Goal: Information Seeking & Learning: Learn about a topic

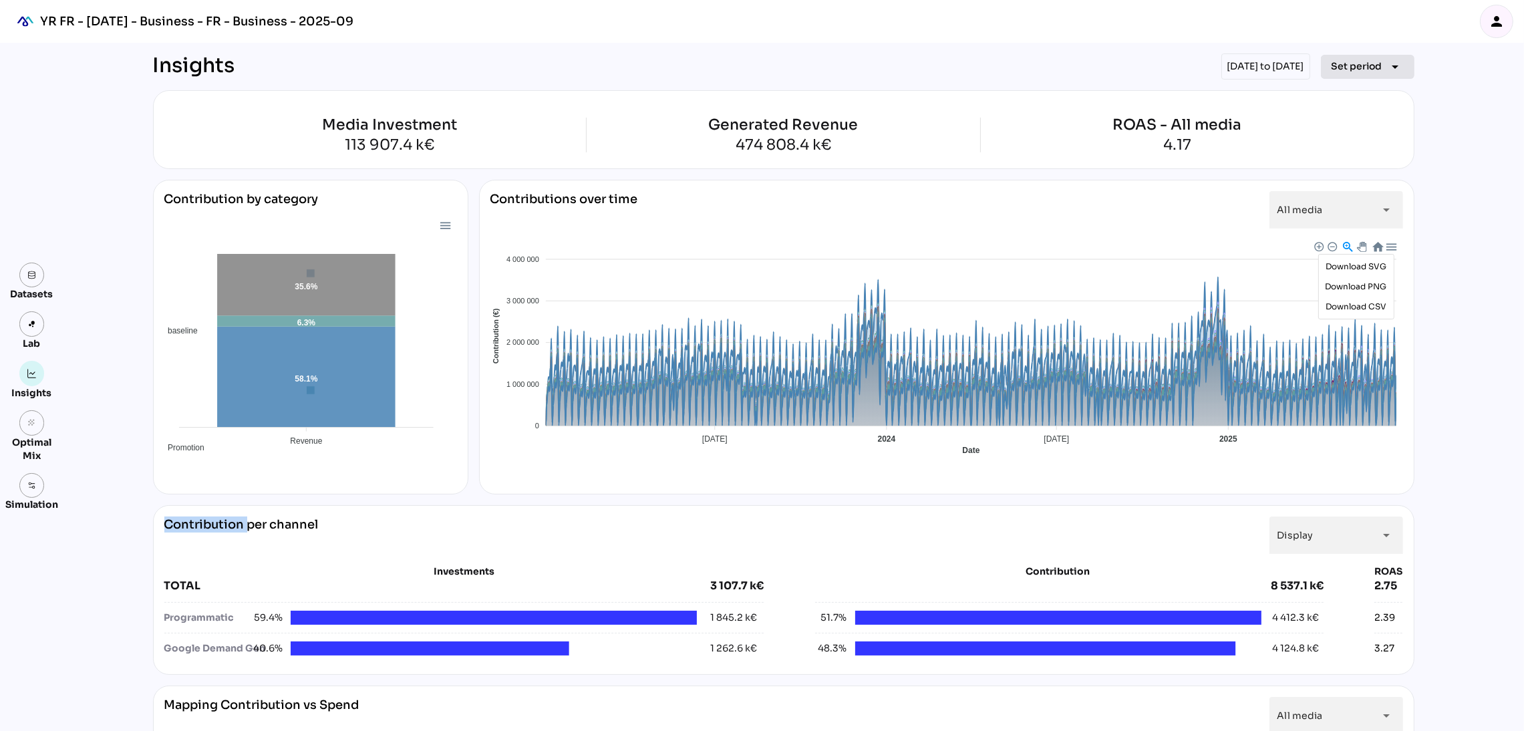
click at [1379, 65] on span "Set period" at bounding box center [1357, 66] width 51 height 16
click at [1373, 228] on div "Custom Period" at bounding box center [1360, 224] width 89 height 11
click at [1505, 217] on div "Datasets Lab Insights grain Optimal Mix Simulation Insights [DATE] to [DATE] Se…" at bounding box center [762, 743] width 1524 height 1400
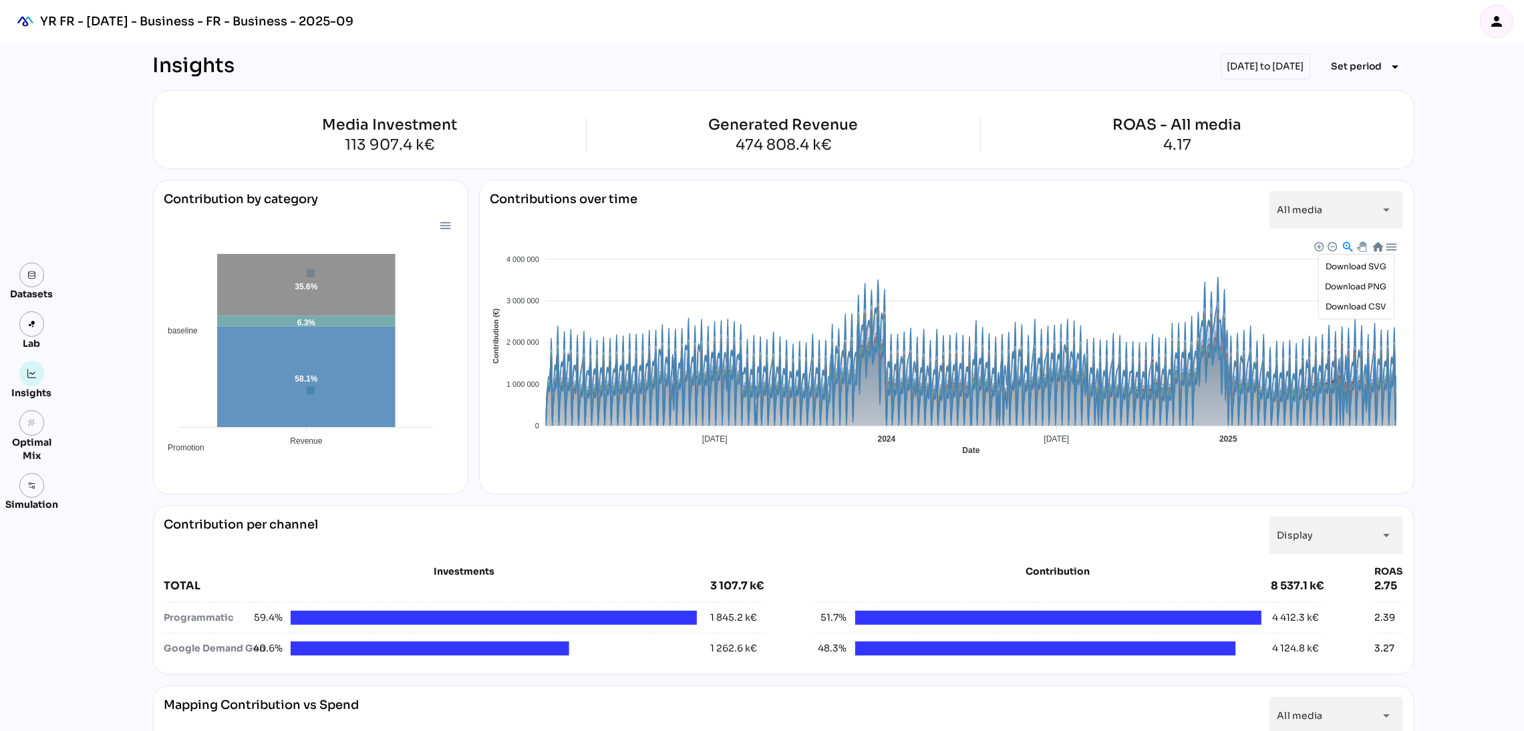
click at [1499, 29] on div "person" at bounding box center [1497, 21] width 32 height 32
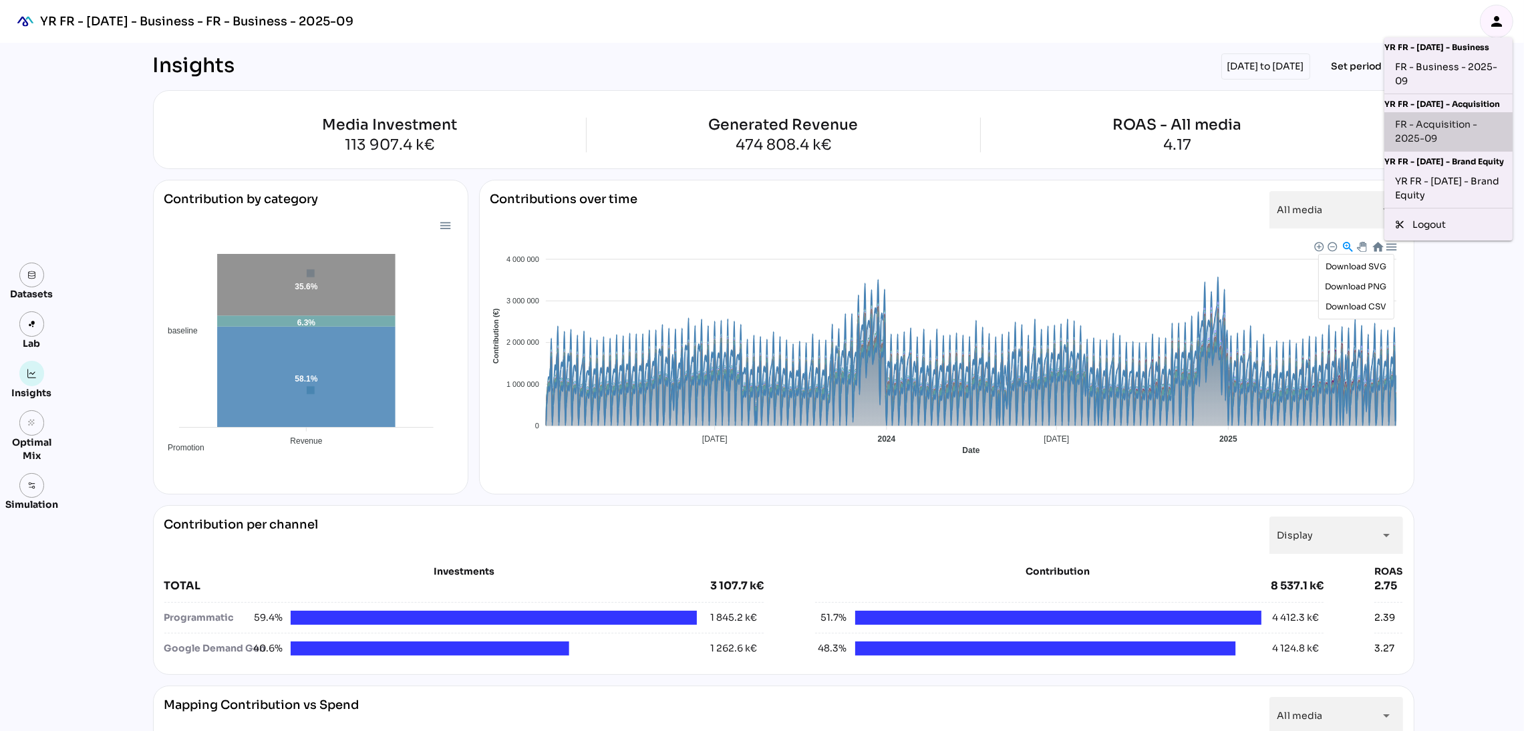
click at [1433, 128] on div "FR - Acquisition - 2025-09" at bounding box center [1448, 132] width 107 height 28
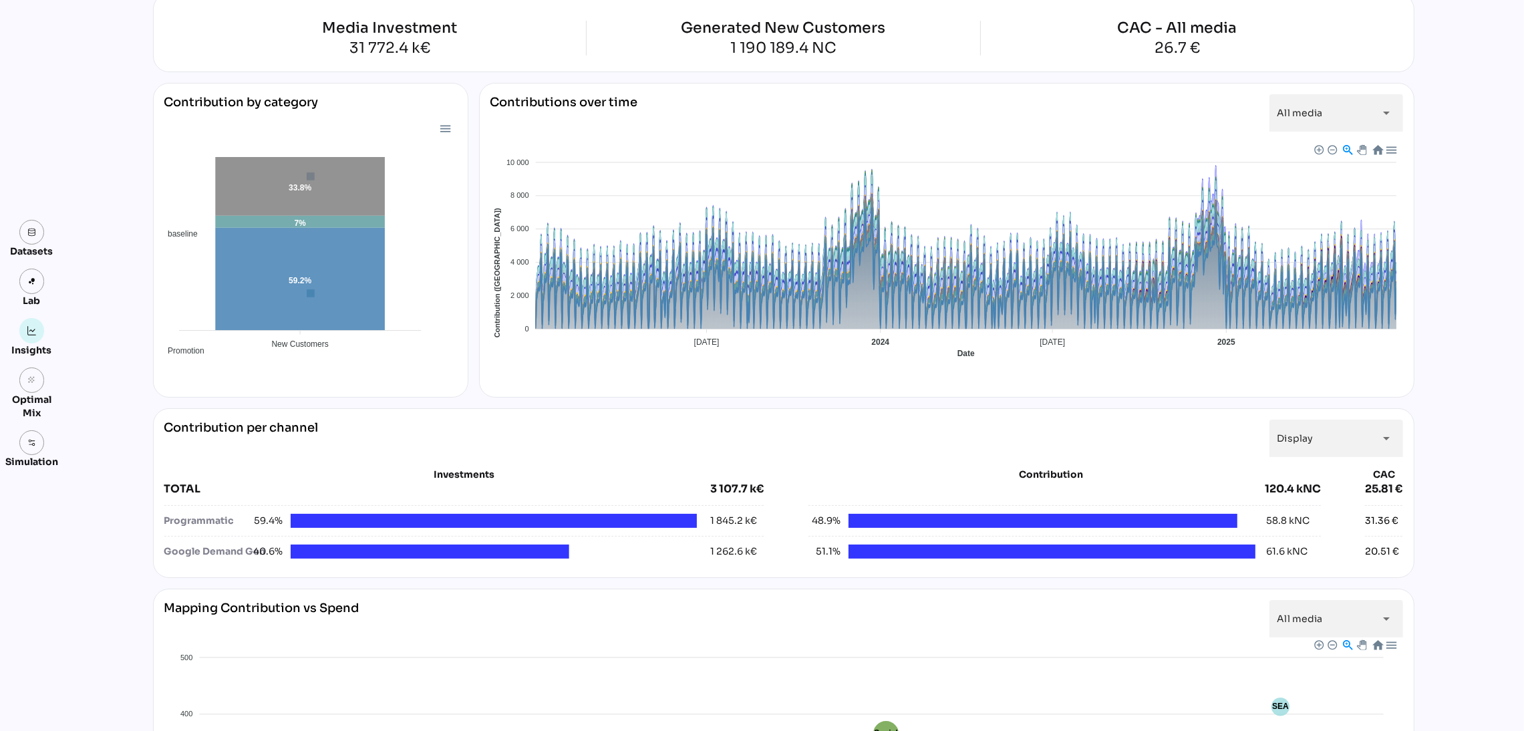
scroll to position [98, 0]
click at [1381, 441] on icon "arrow_drop_down" at bounding box center [1387, 437] width 16 height 16
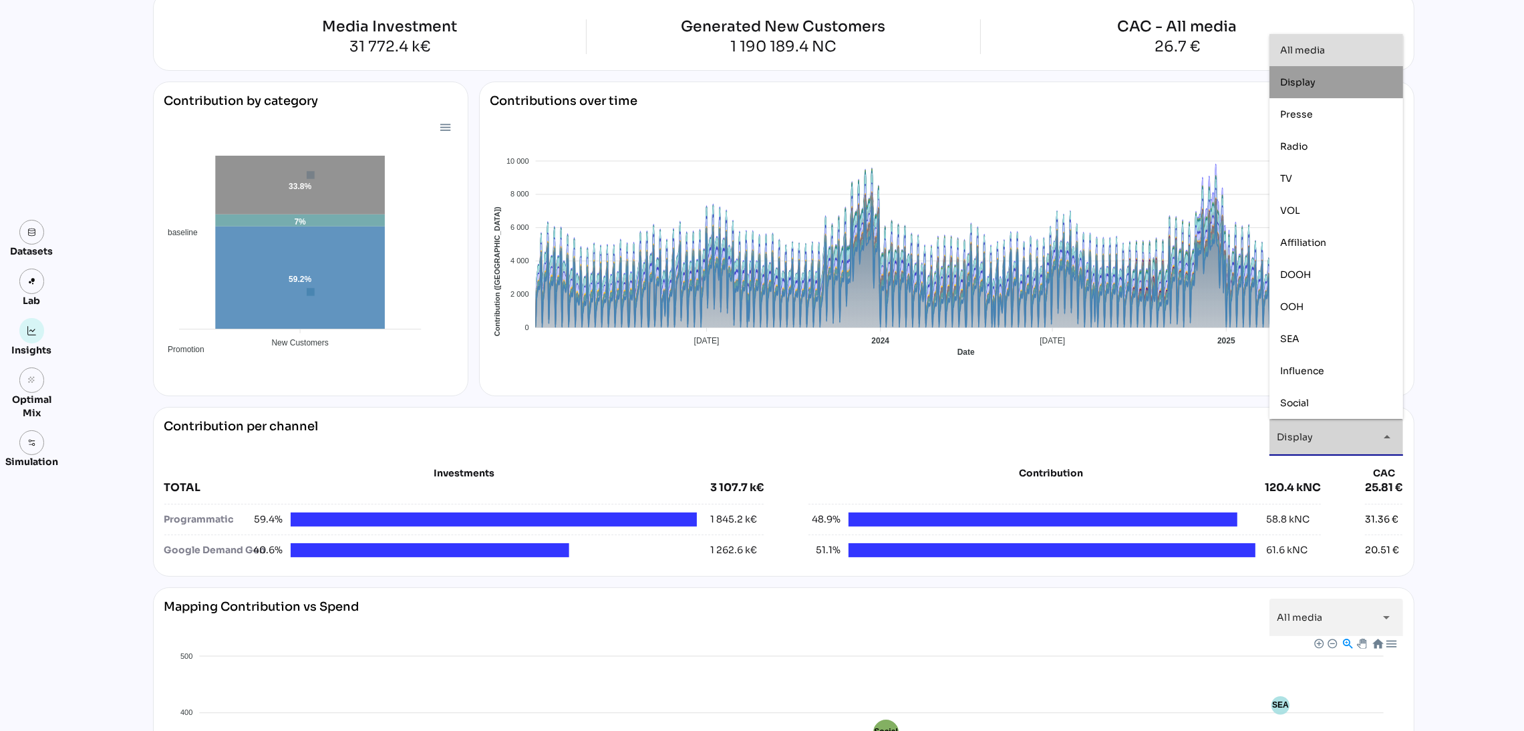
click at [1338, 48] on div "All media" at bounding box center [1336, 49] width 112 height 11
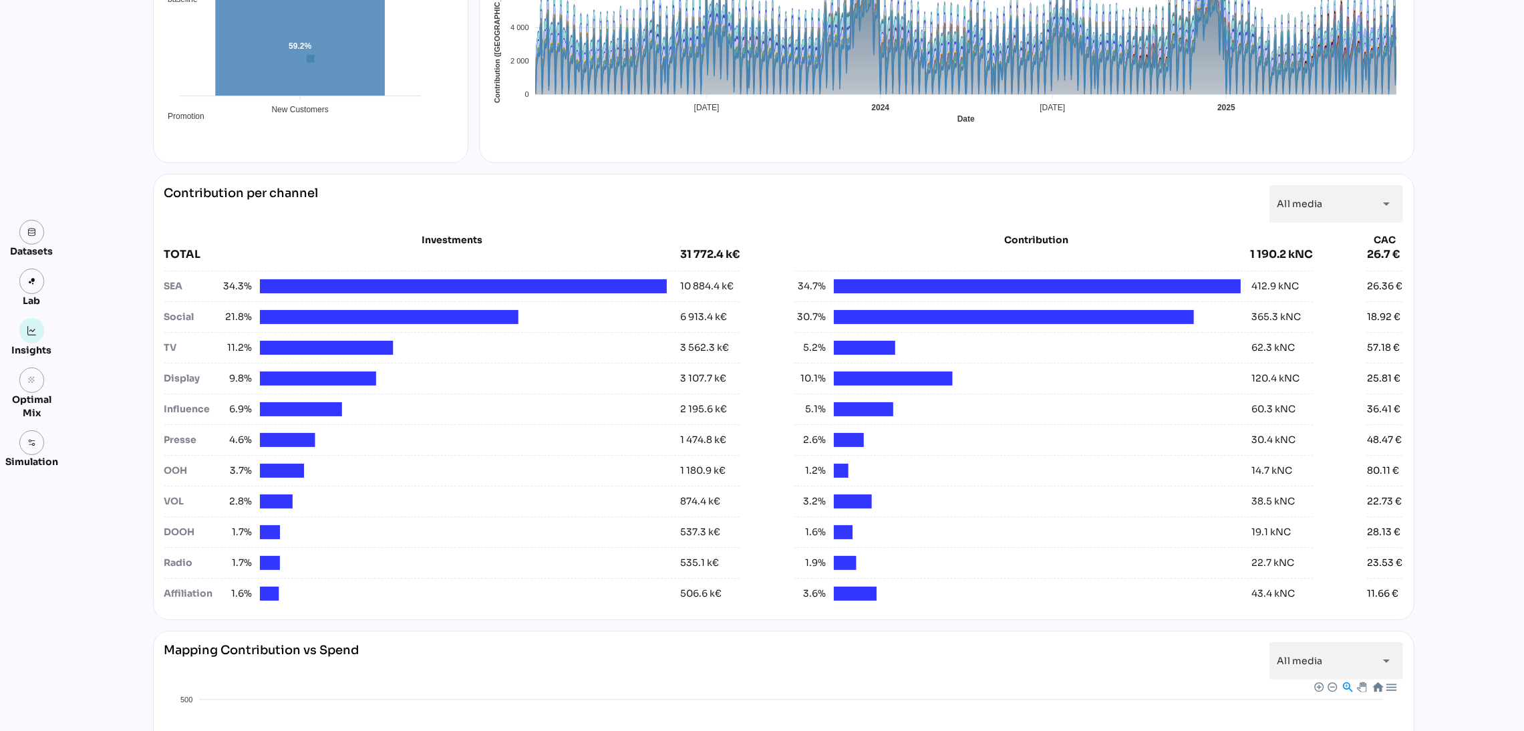
scroll to position [327, 0]
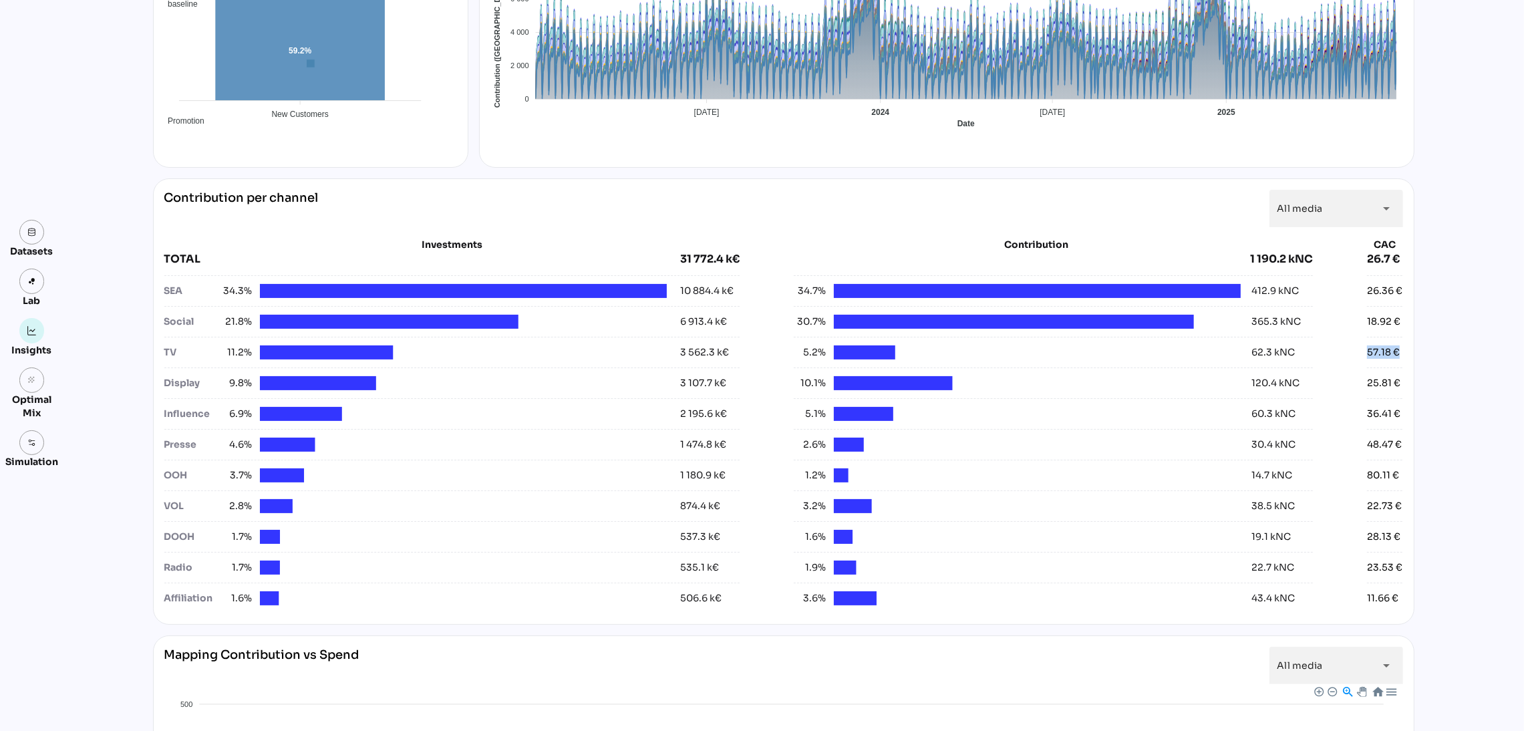
drag, startPoint x: 1362, startPoint y: 349, endPoint x: 1413, endPoint y: 358, distance: 51.5
click at [1413, 358] on div "Contribution per channel All media ********* arrow_drop_down Investments TOTAL …" at bounding box center [784, 401] width 1262 height 446
drag, startPoint x: 1353, startPoint y: 389, endPoint x: 1411, endPoint y: 386, distance: 57.6
click at [1411, 386] on div "Contribution per channel All media ********* arrow_drop_down Investments TOTAL …" at bounding box center [784, 401] width 1262 height 446
drag, startPoint x: 1248, startPoint y: 319, endPoint x: 1277, endPoint y: 327, distance: 29.8
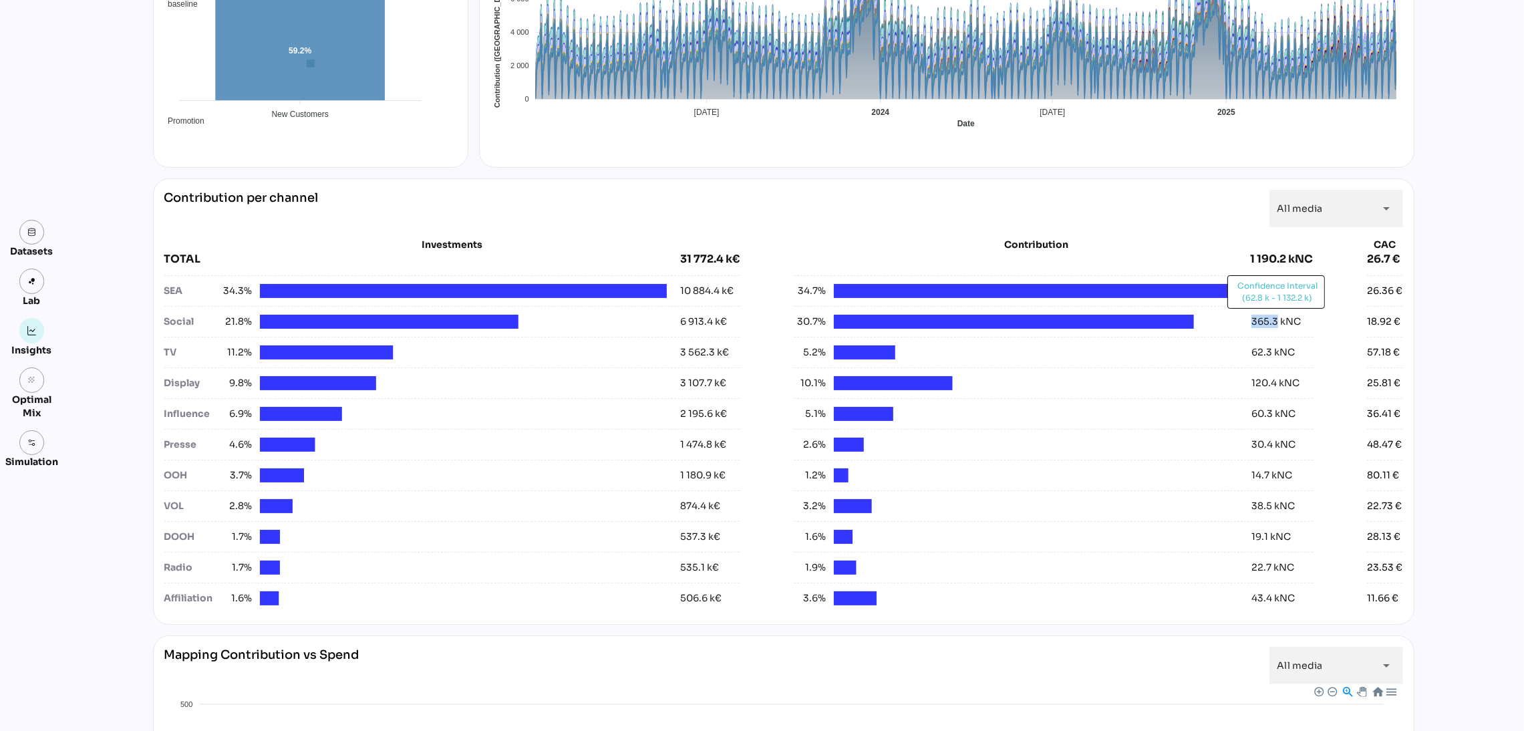
click at [1277, 327] on div "365.3 kNC" at bounding box center [1271, 322] width 60 height 14
copy div "365.3"
drag, startPoint x: 1244, startPoint y: 352, endPoint x: 1272, endPoint y: 359, distance: 28.2
click at [1272, 359] on div "62.3 kNC" at bounding box center [1268, 352] width 54 height 14
copy div "62.3"
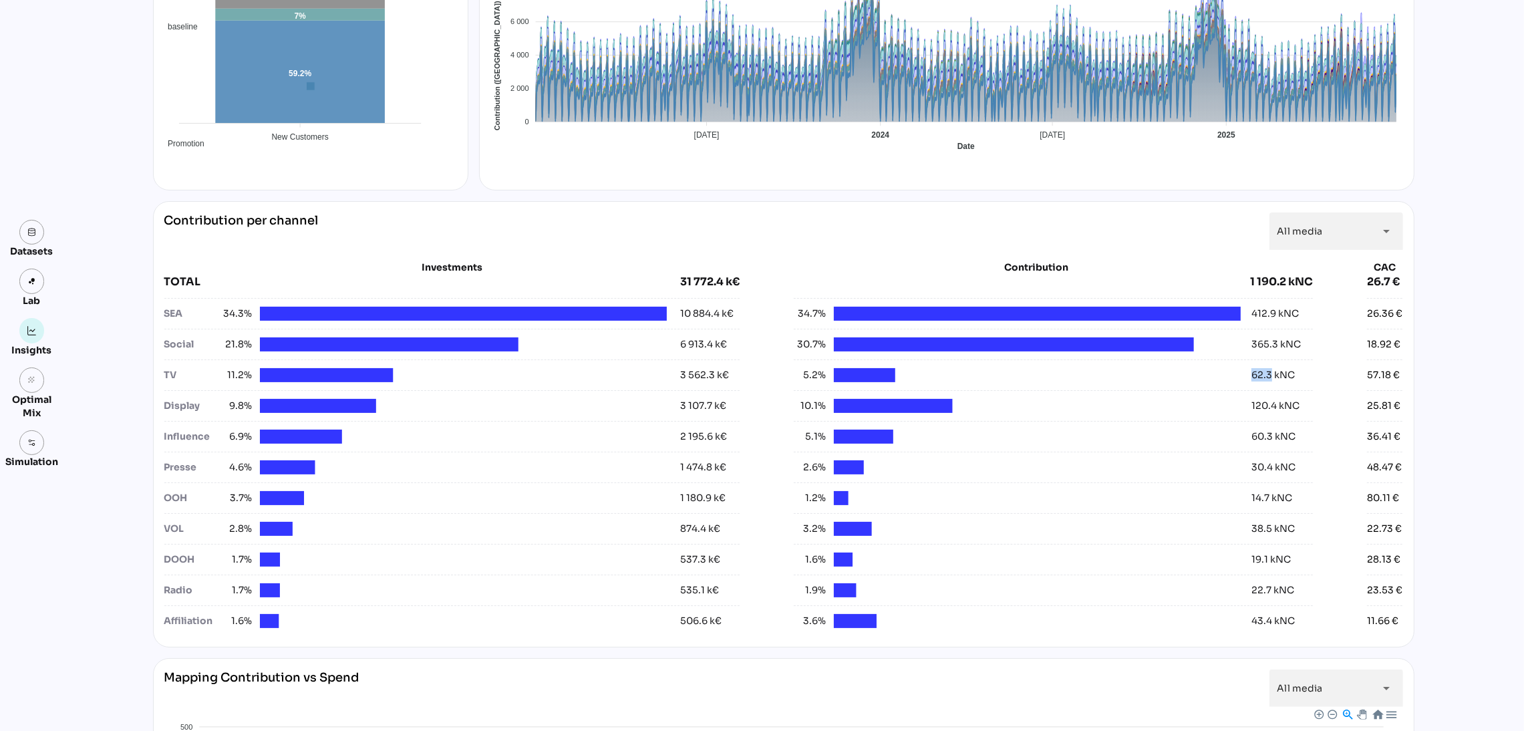
scroll to position [331, 0]
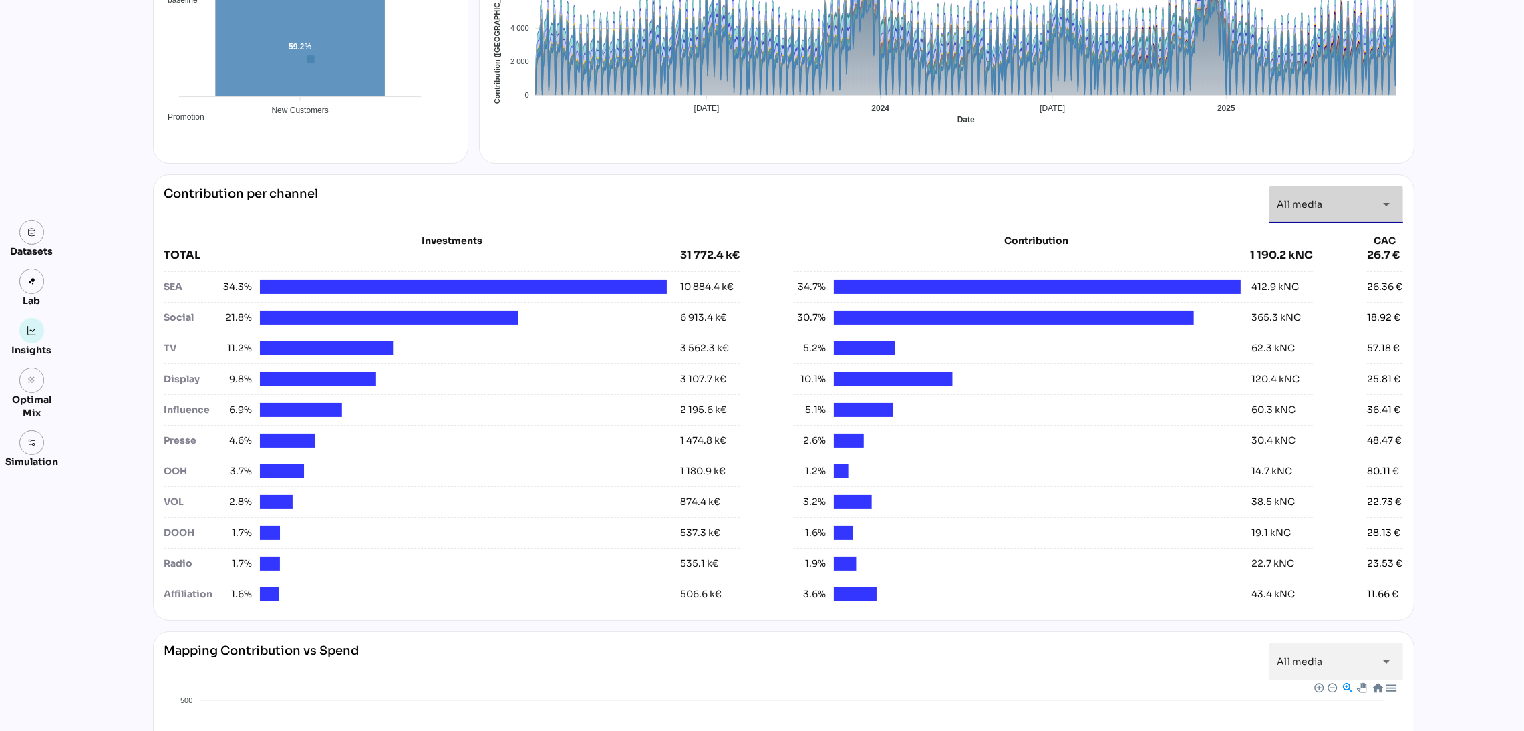
click at [1310, 206] on span "All media" at bounding box center [1300, 204] width 45 height 12
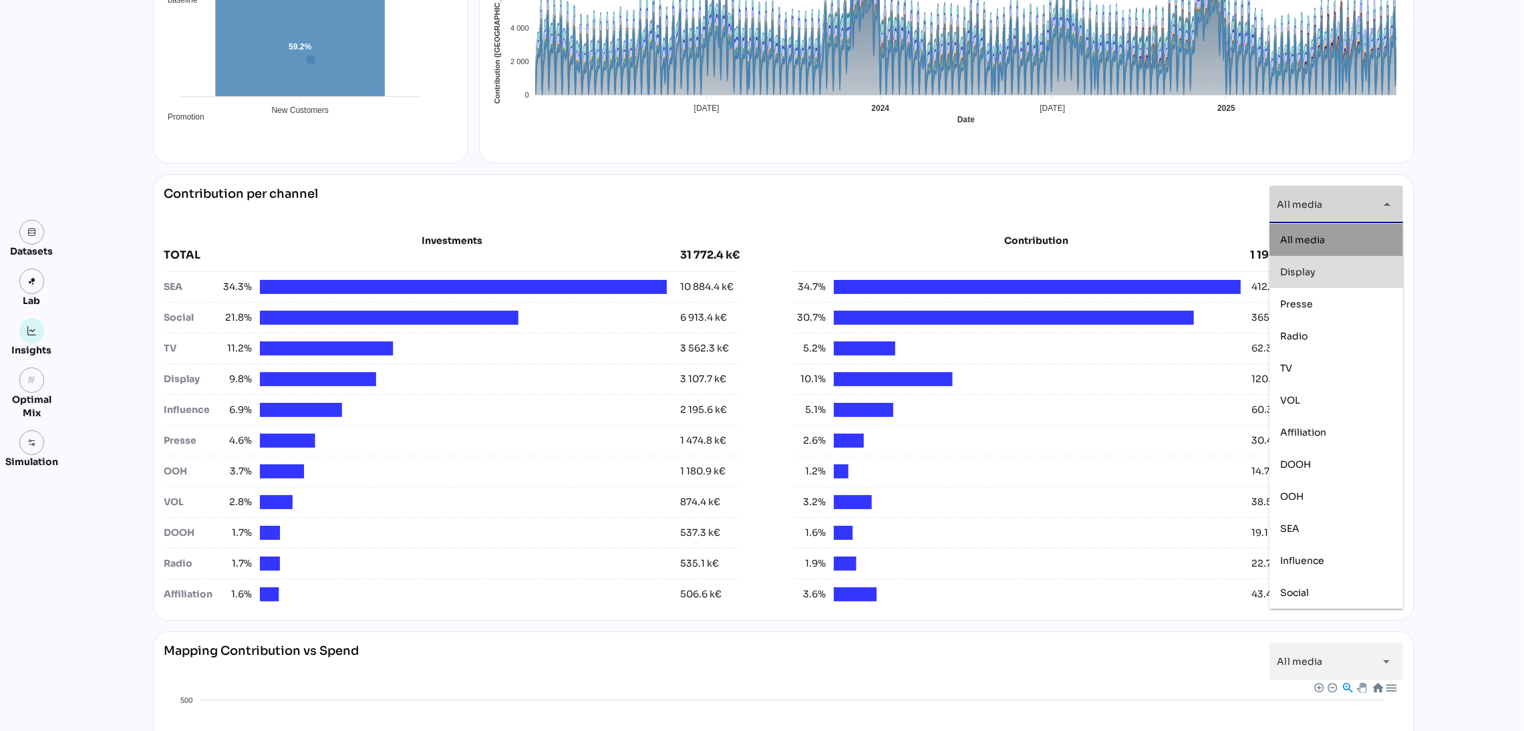
click at [1328, 273] on div "Display" at bounding box center [1336, 271] width 112 height 11
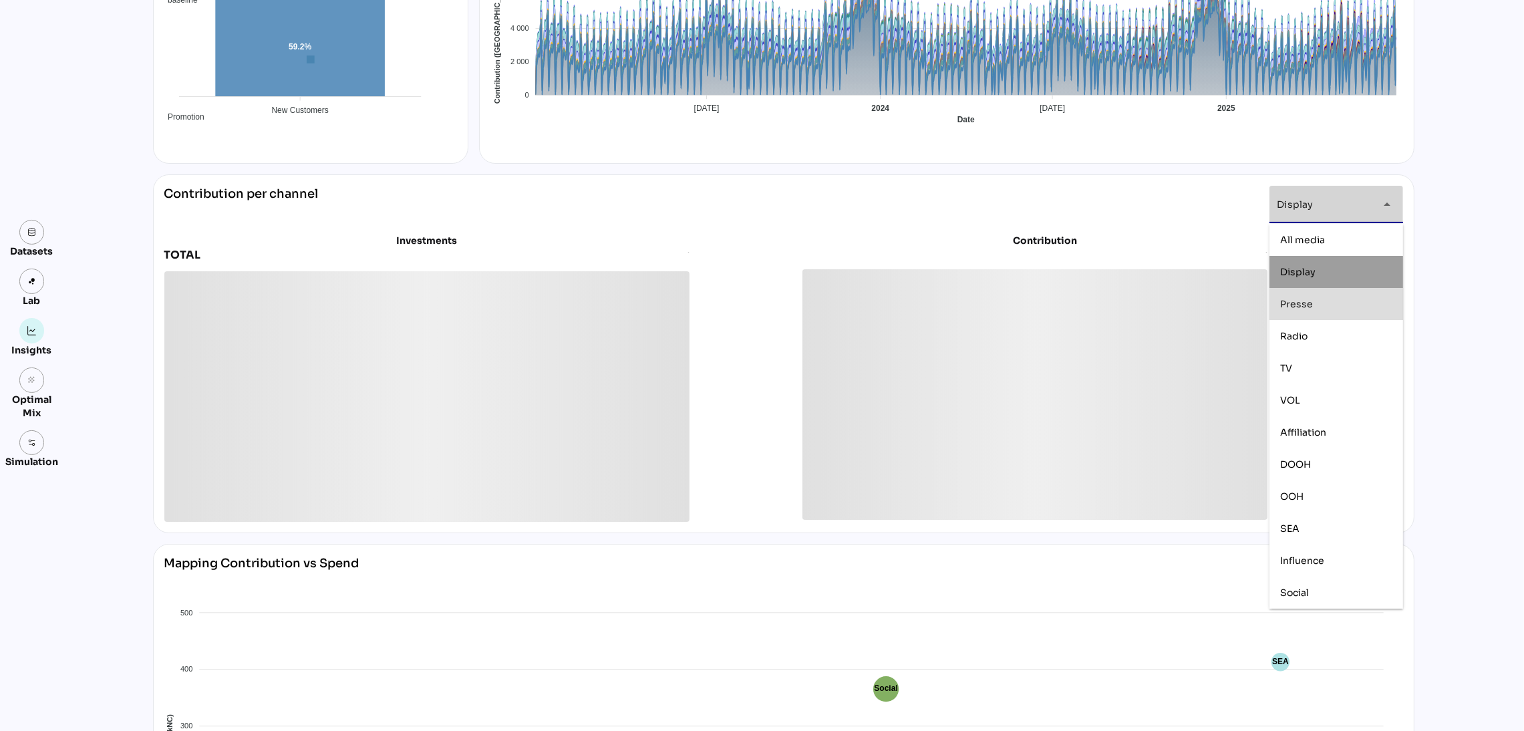
click at [1325, 301] on div "Presse" at bounding box center [1336, 303] width 112 height 11
click at [1329, 337] on div "Radio" at bounding box center [1336, 335] width 112 height 11
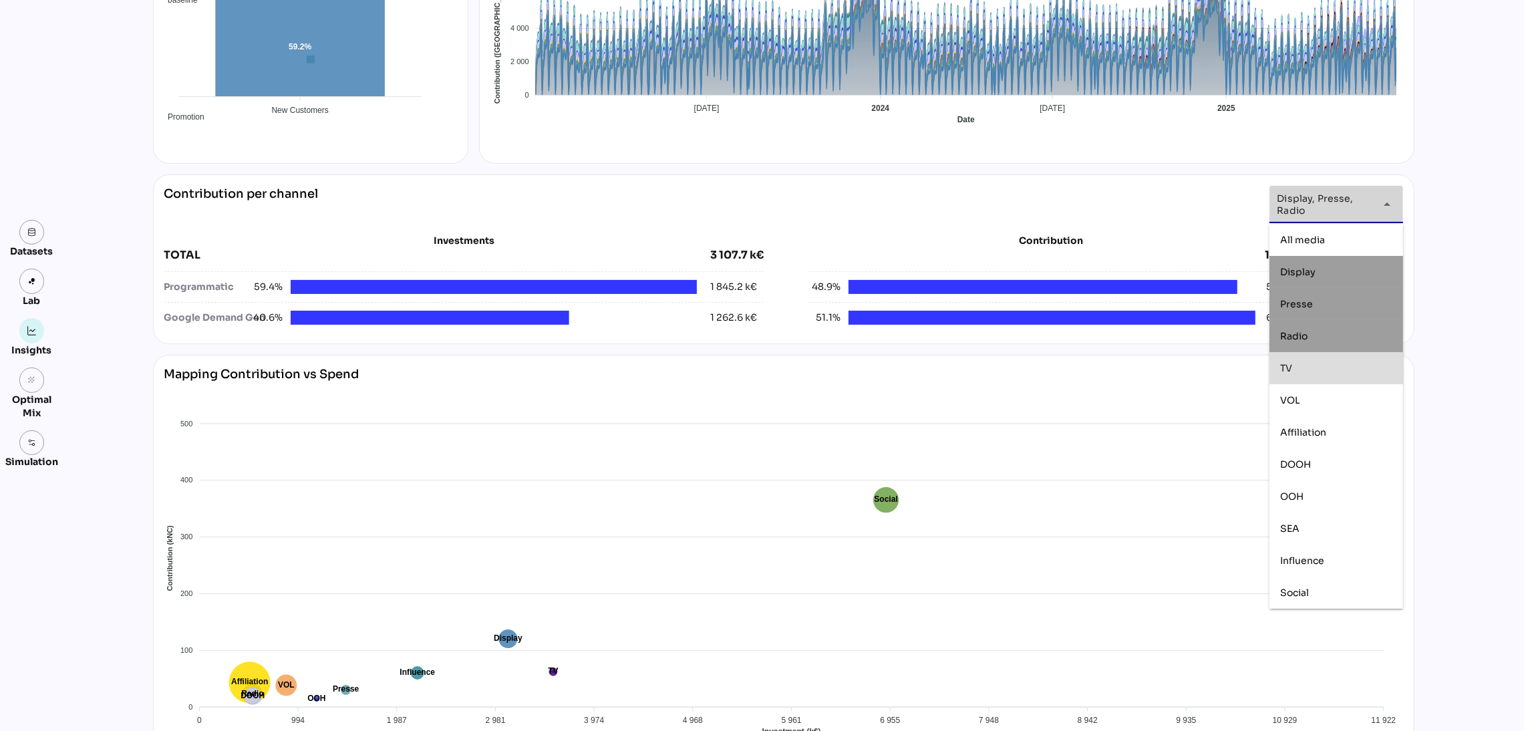
click at [1332, 372] on div "TV" at bounding box center [1336, 367] width 112 height 11
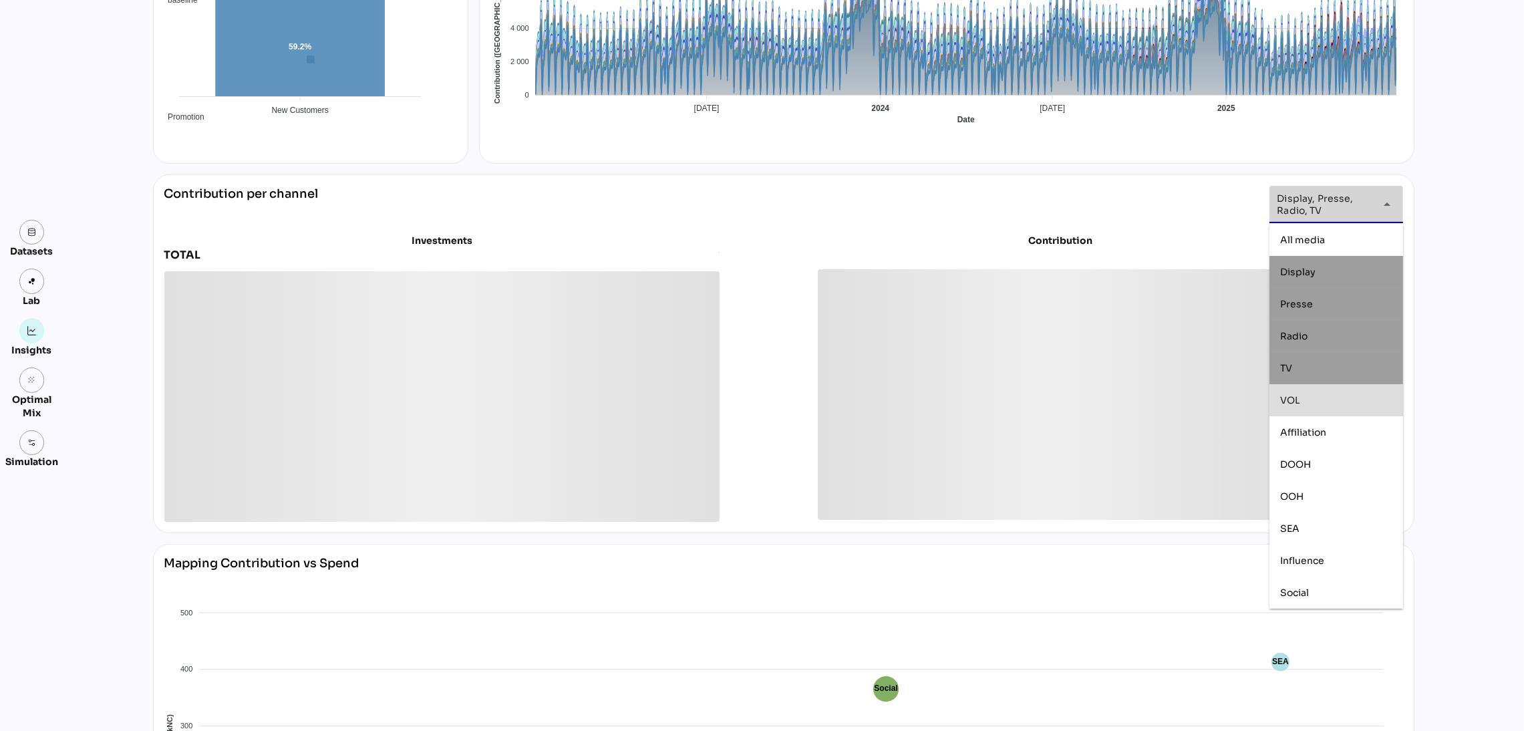
click at [1334, 403] on div "VOL" at bounding box center [1336, 399] width 112 height 11
click at [1345, 466] on div "DOOH" at bounding box center [1336, 463] width 112 height 11
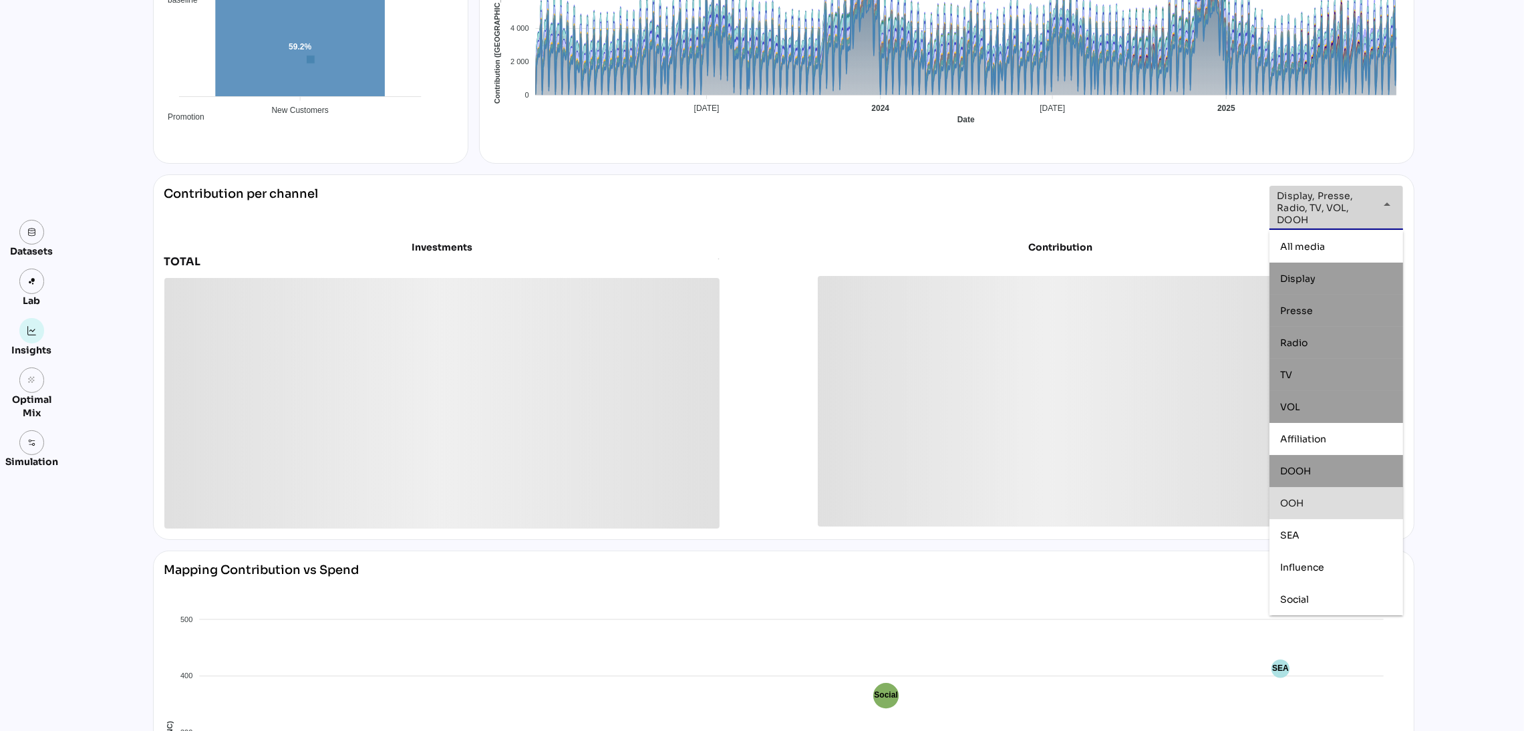
click at [1344, 490] on div "OOH" at bounding box center [1337, 503] width 134 height 32
click at [1333, 603] on div "Social" at bounding box center [1336, 598] width 112 height 11
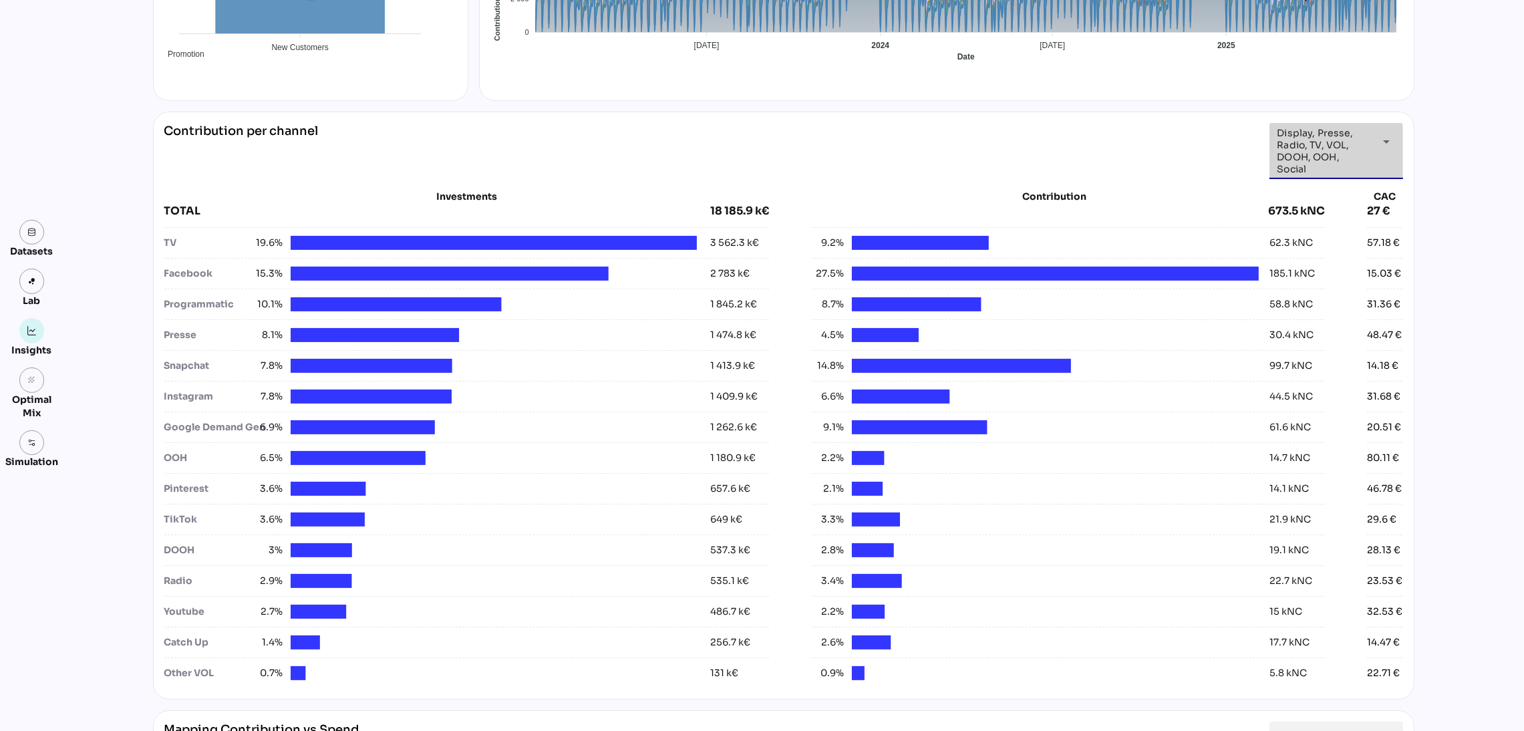
scroll to position [432, 0]
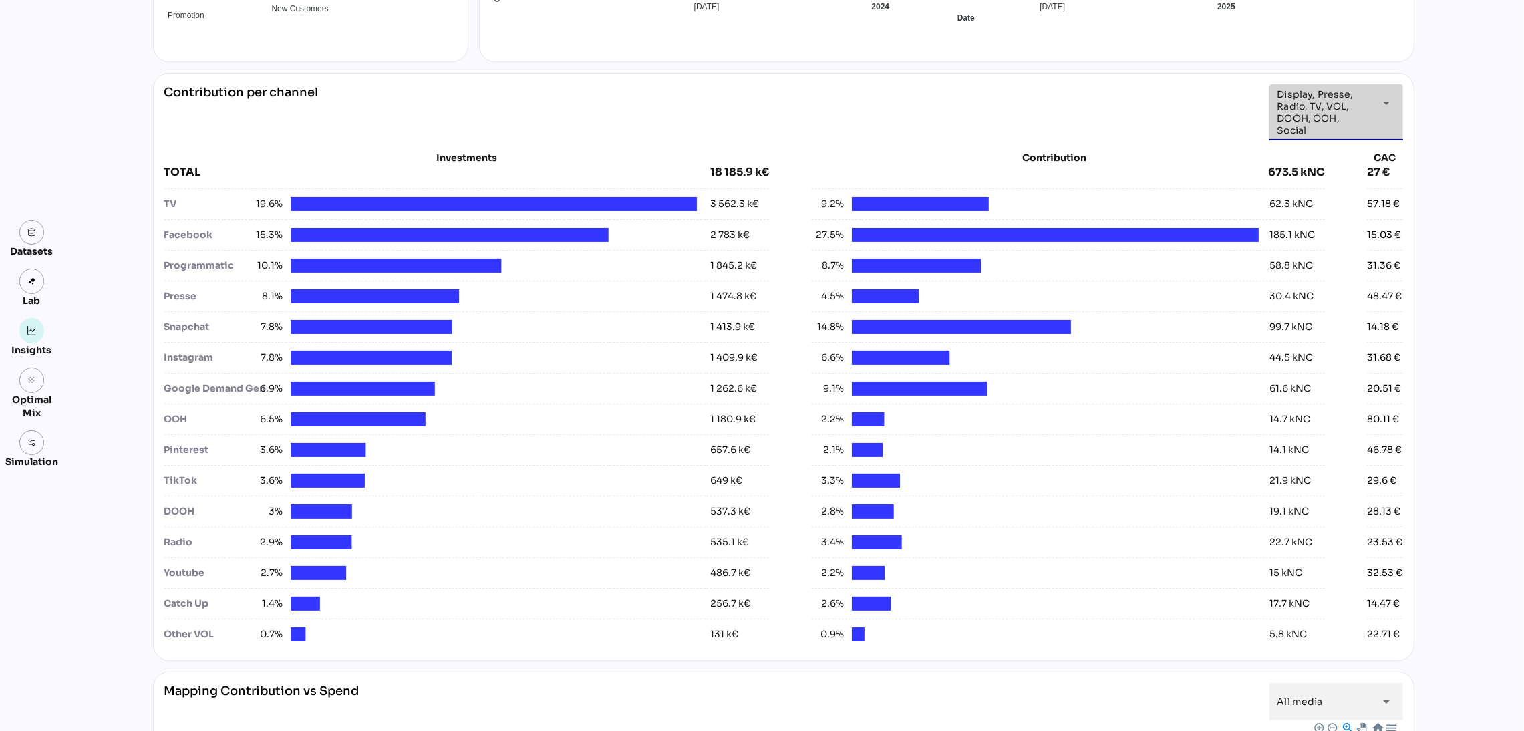
click at [1349, 114] on span "Display, Presse, Radio, TV, VOL, DOOH, OOH, Social" at bounding box center [1325, 112] width 94 height 48
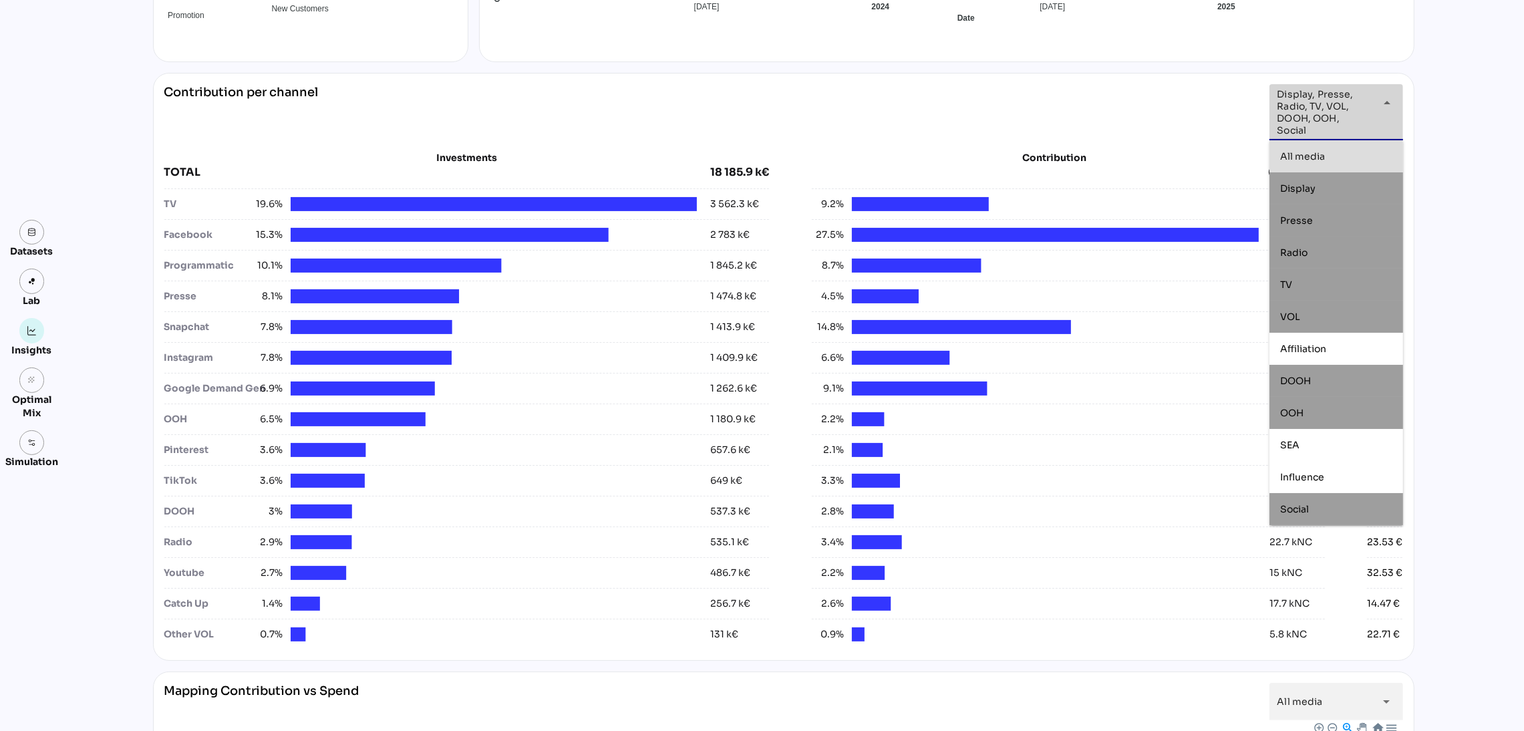
click at [1365, 151] on div "All media" at bounding box center [1336, 156] width 112 height 11
type input "*********"
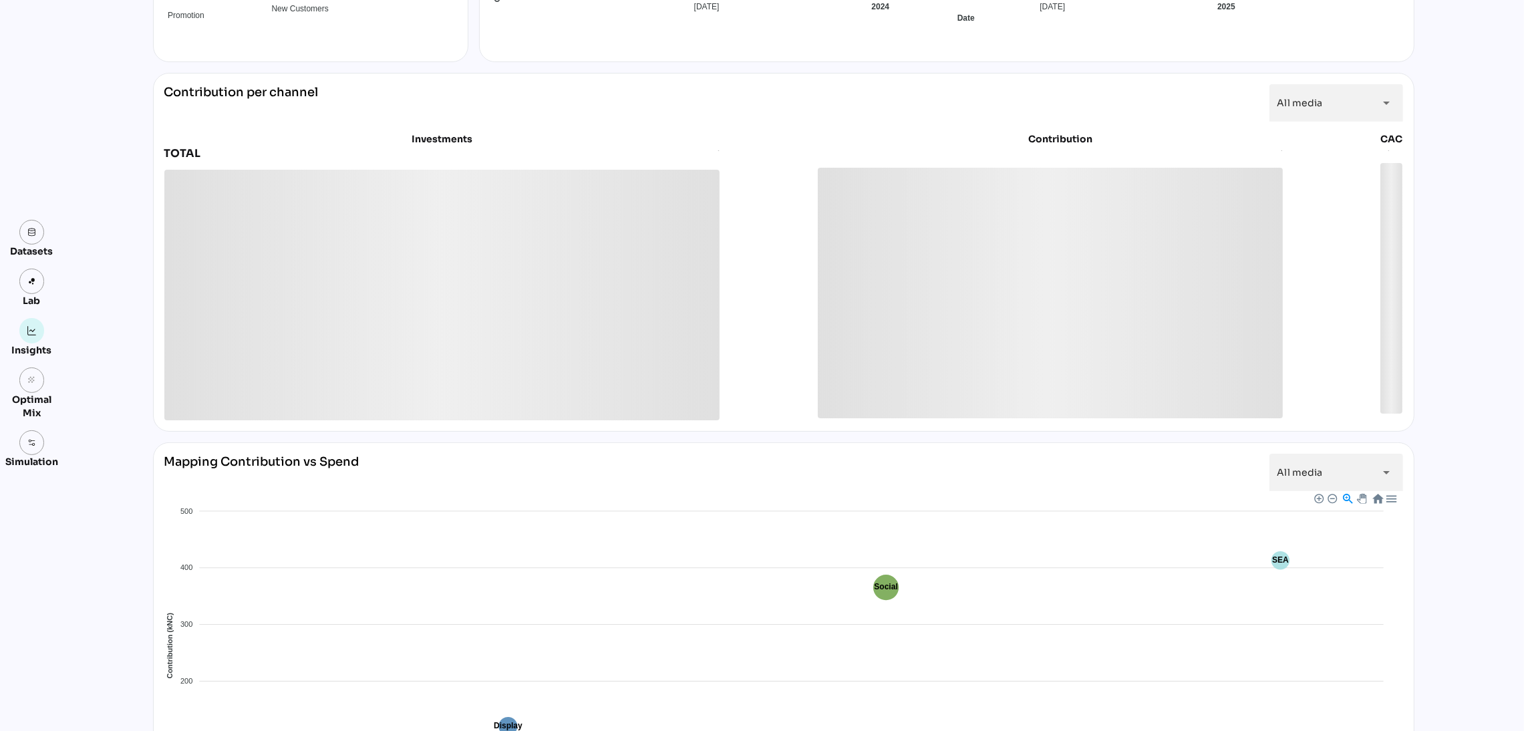
click at [1468, 349] on div "Datasets Lab Insights grain Optimal Mix Simulation Insights [DATE] to [DATE] Se…" at bounding box center [762, 404] width 1524 height 1589
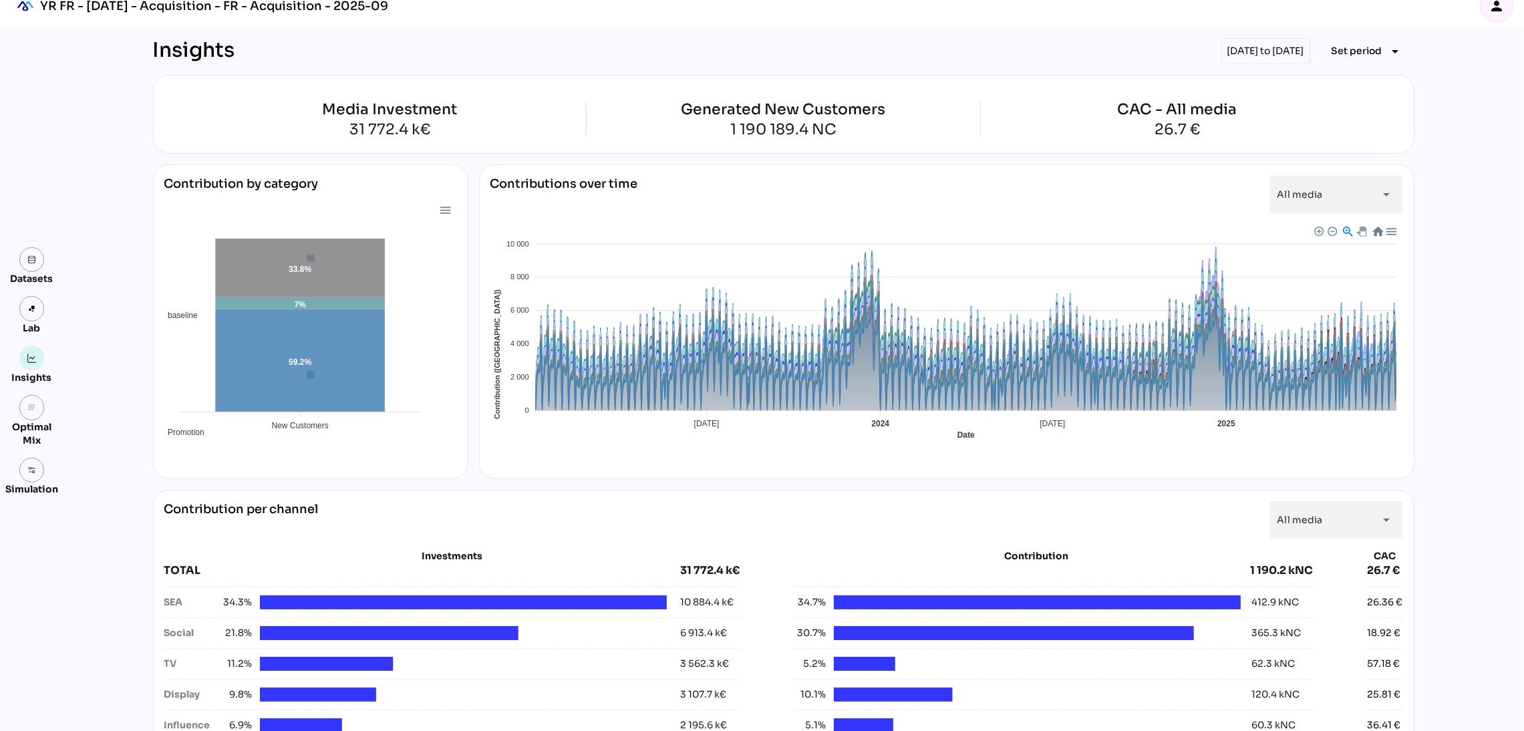
scroll to position [0, 0]
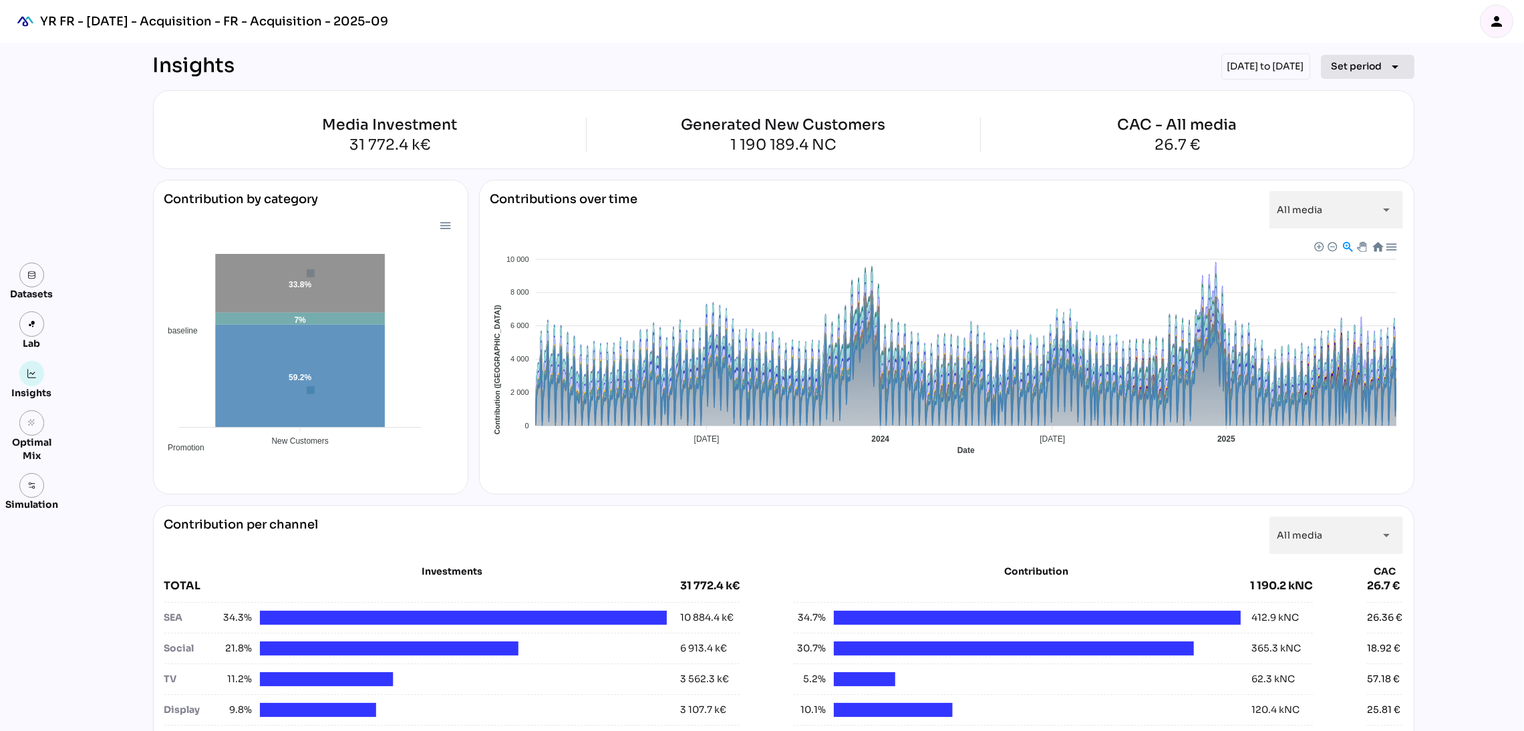
click at [1369, 74] on span "Set period arrow_drop_down" at bounding box center [1368, 66] width 72 height 19
click at [1501, 13] on icon "person" at bounding box center [1497, 21] width 16 height 16
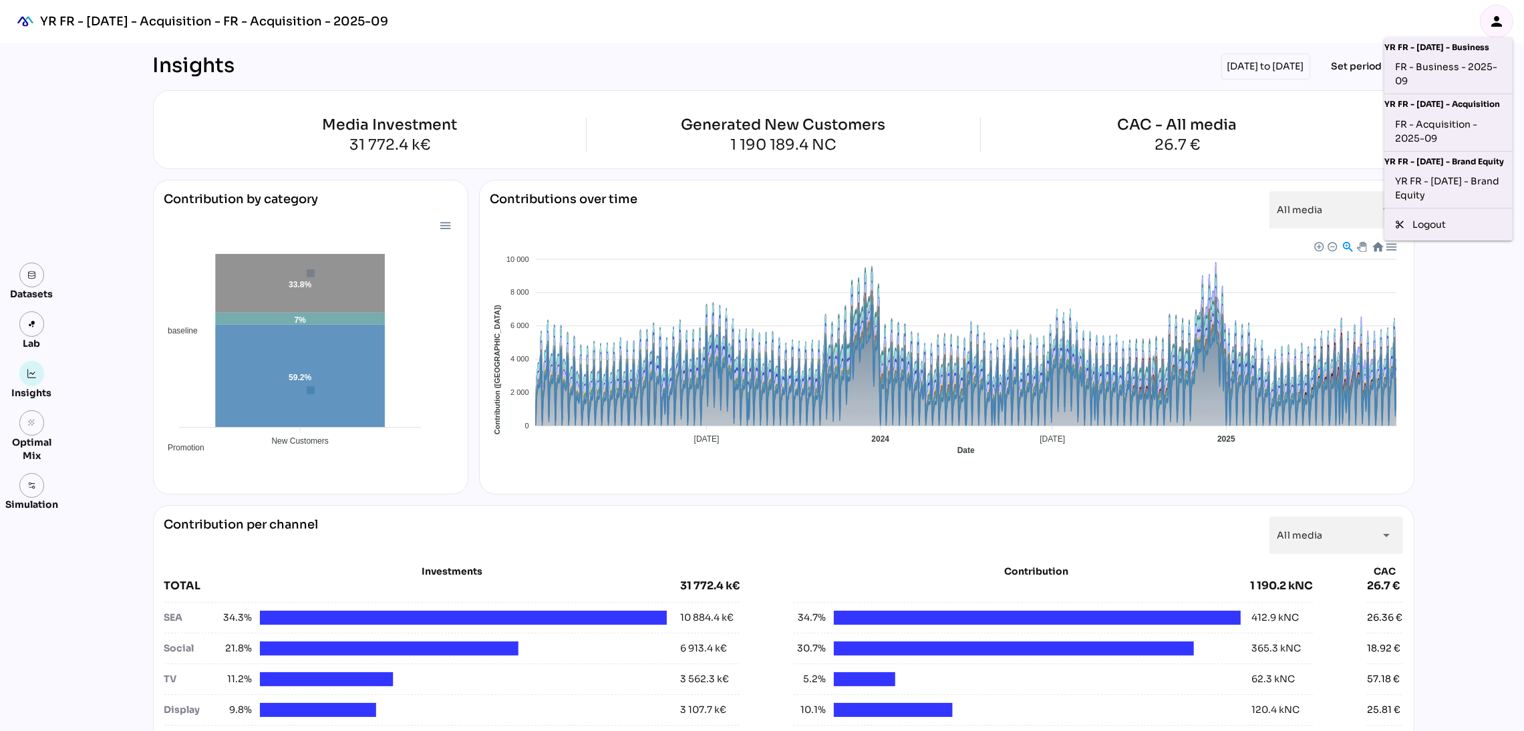
click at [1429, 94] on div "YR FR - [DATE] - Acquisition" at bounding box center [1449, 102] width 128 height 17
click at [1425, 85] on div "FR - Business - 2025-09" at bounding box center [1448, 74] width 107 height 28
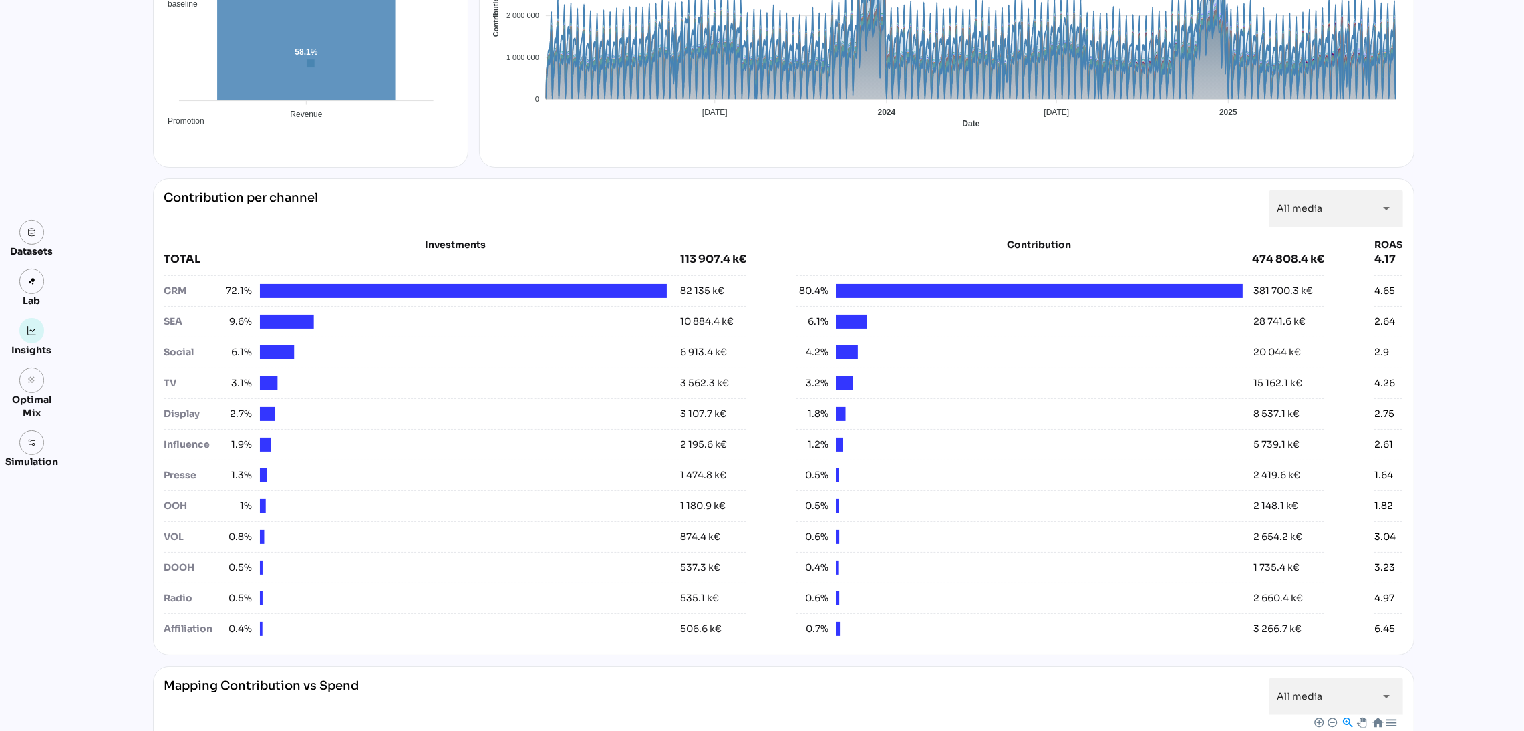
scroll to position [328, 0]
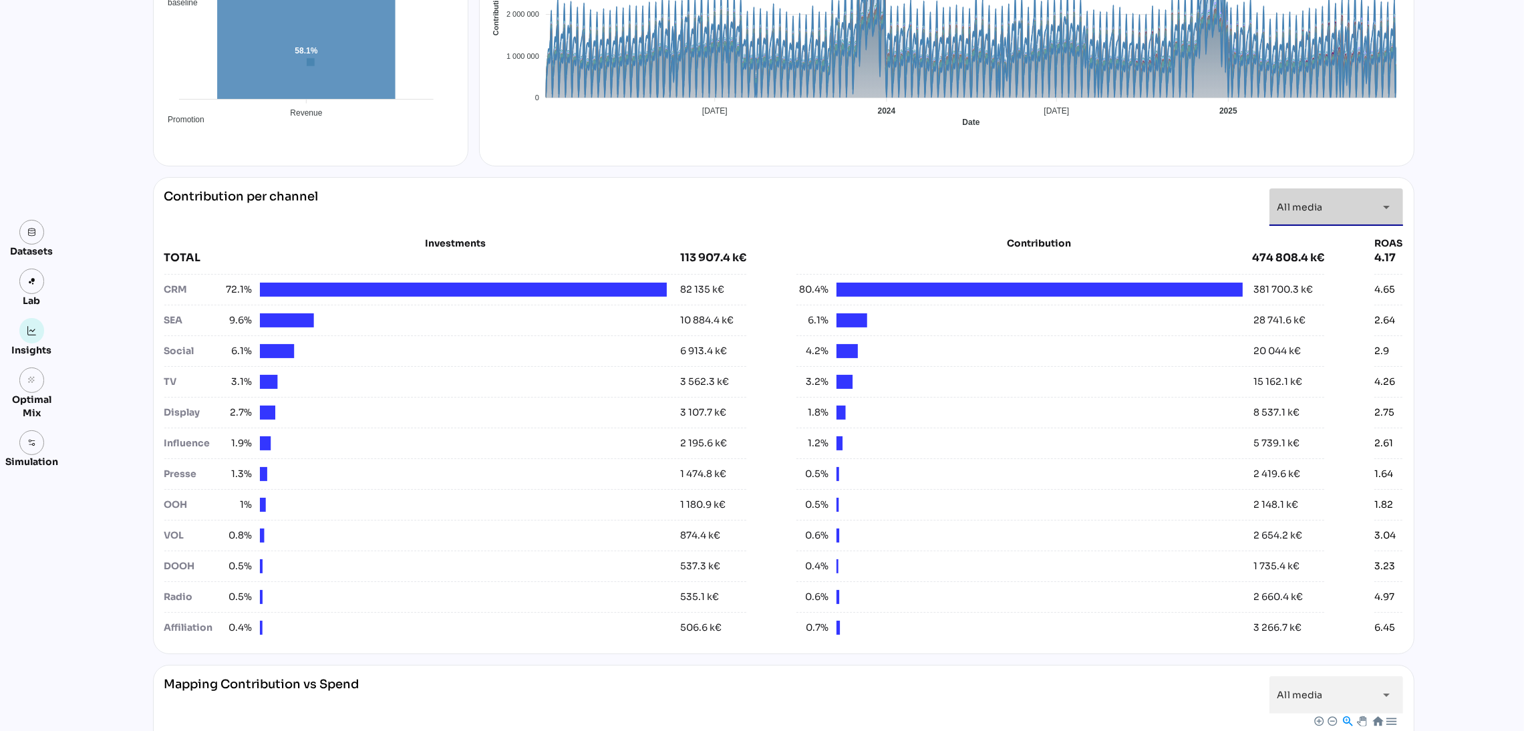
click at [1317, 218] on div "All media *********" at bounding box center [1325, 206] width 94 height 37
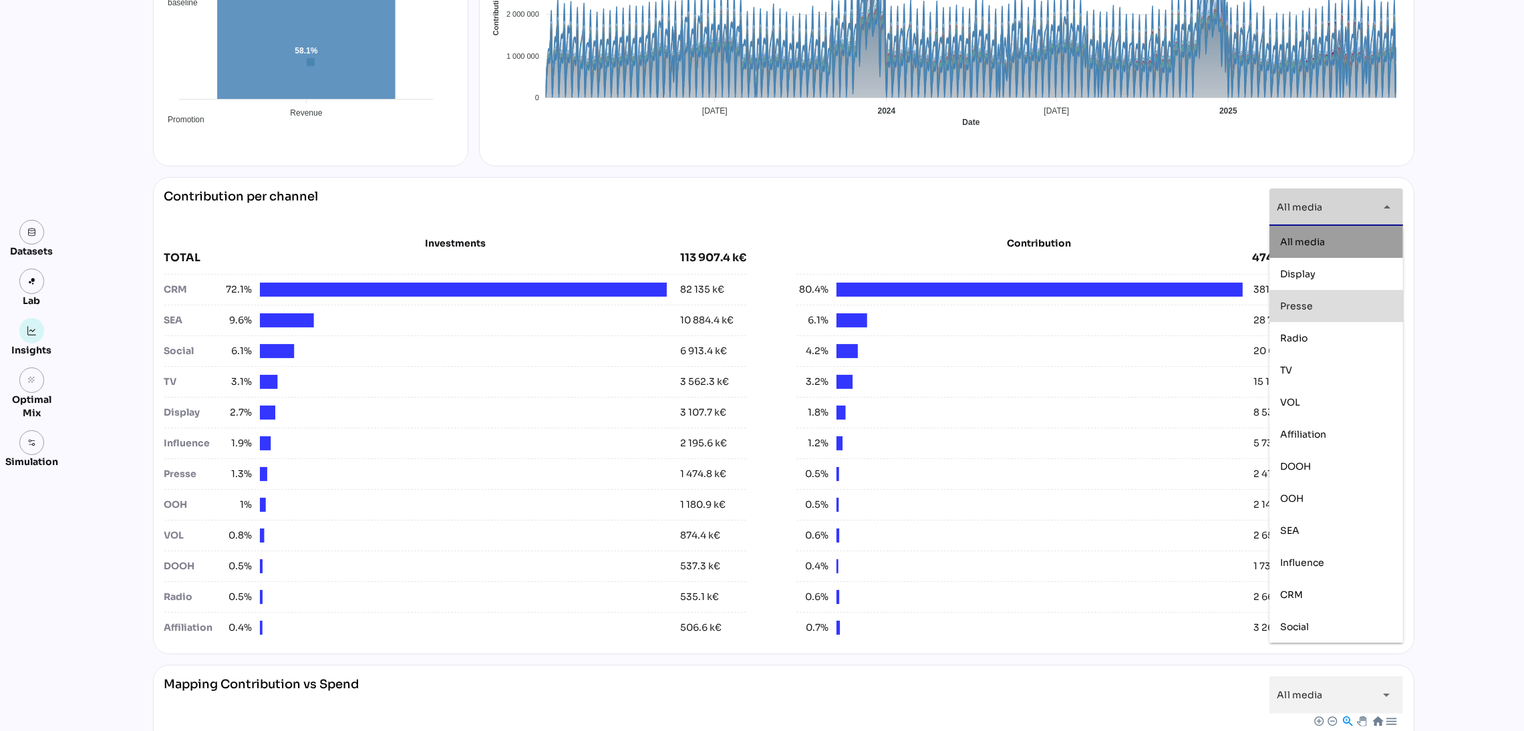
click at [1449, 298] on div "Datasets Lab Insights grain Optimal Mix Simulation Insights [DATE] to [DATE] Se…" at bounding box center [762, 568] width 1524 height 1707
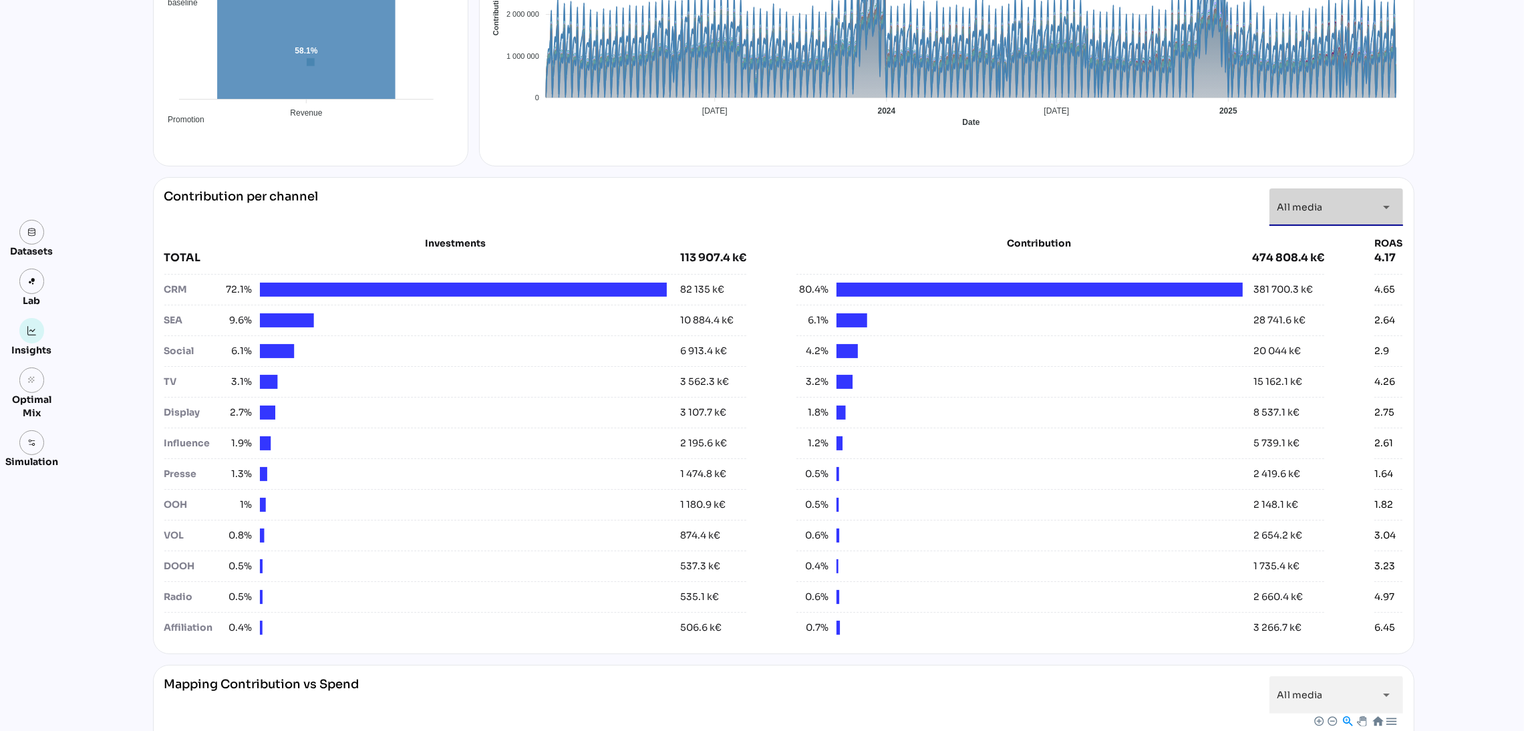
click at [1314, 201] on span "All media" at bounding box center [1300, 207] width 45 height 12
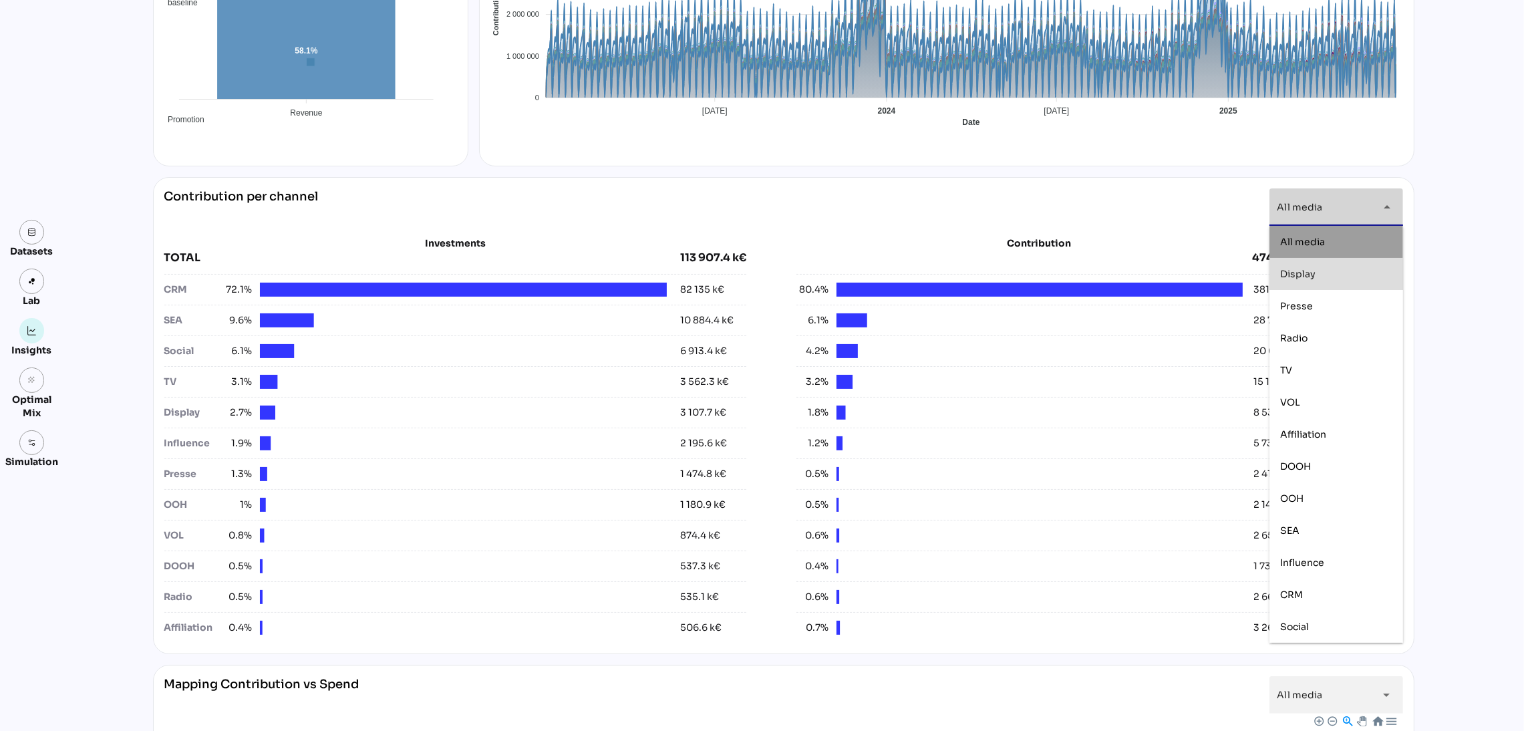
click at [1353, 269] on div "Display" at bounding box center [1336, 274] width 112 height 11
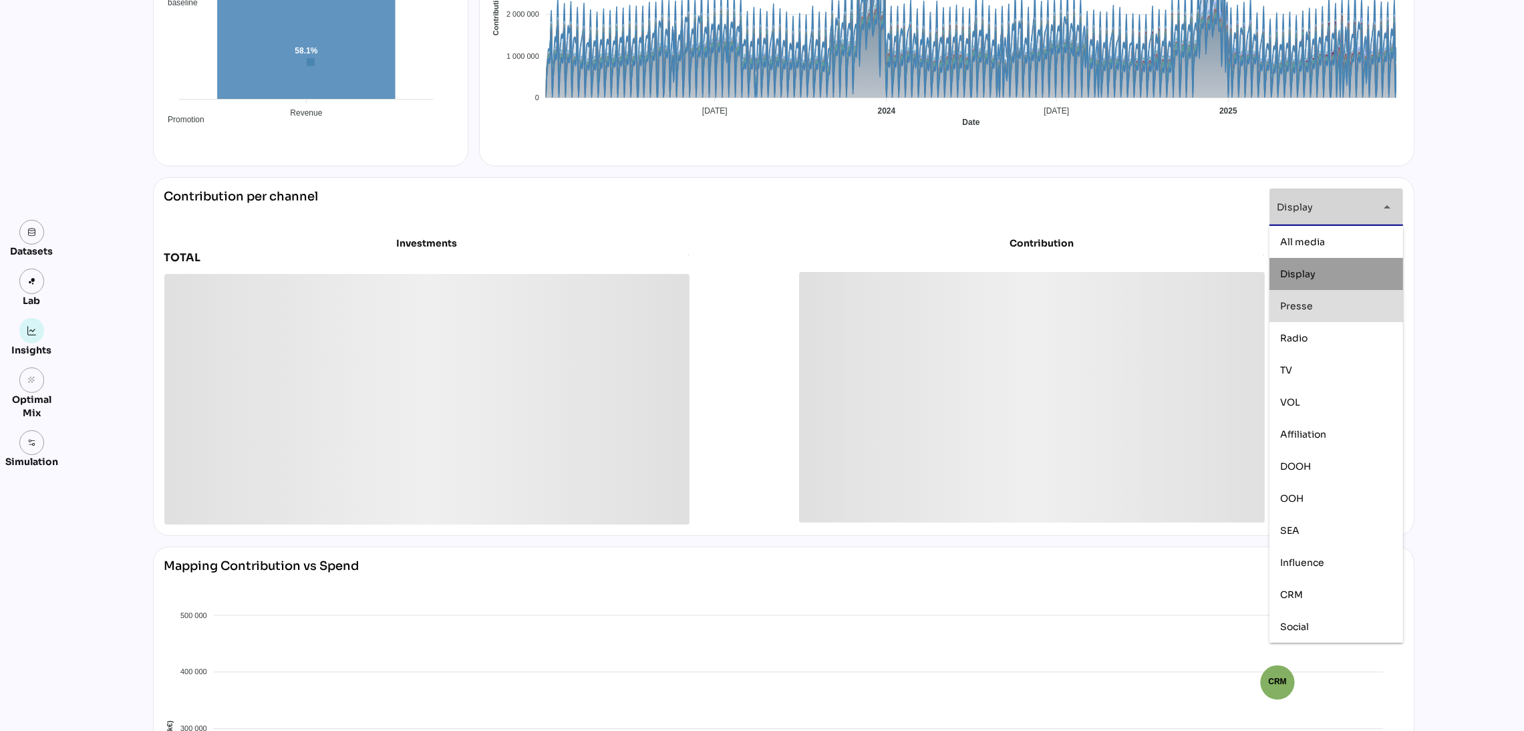
click at [1356, 305] on div "Presse" at bounding box center [1336, 306] width 112 height 11
click at [1353, 329] on div "Radio" at bounding box center [1336, 337] width 112 height 21
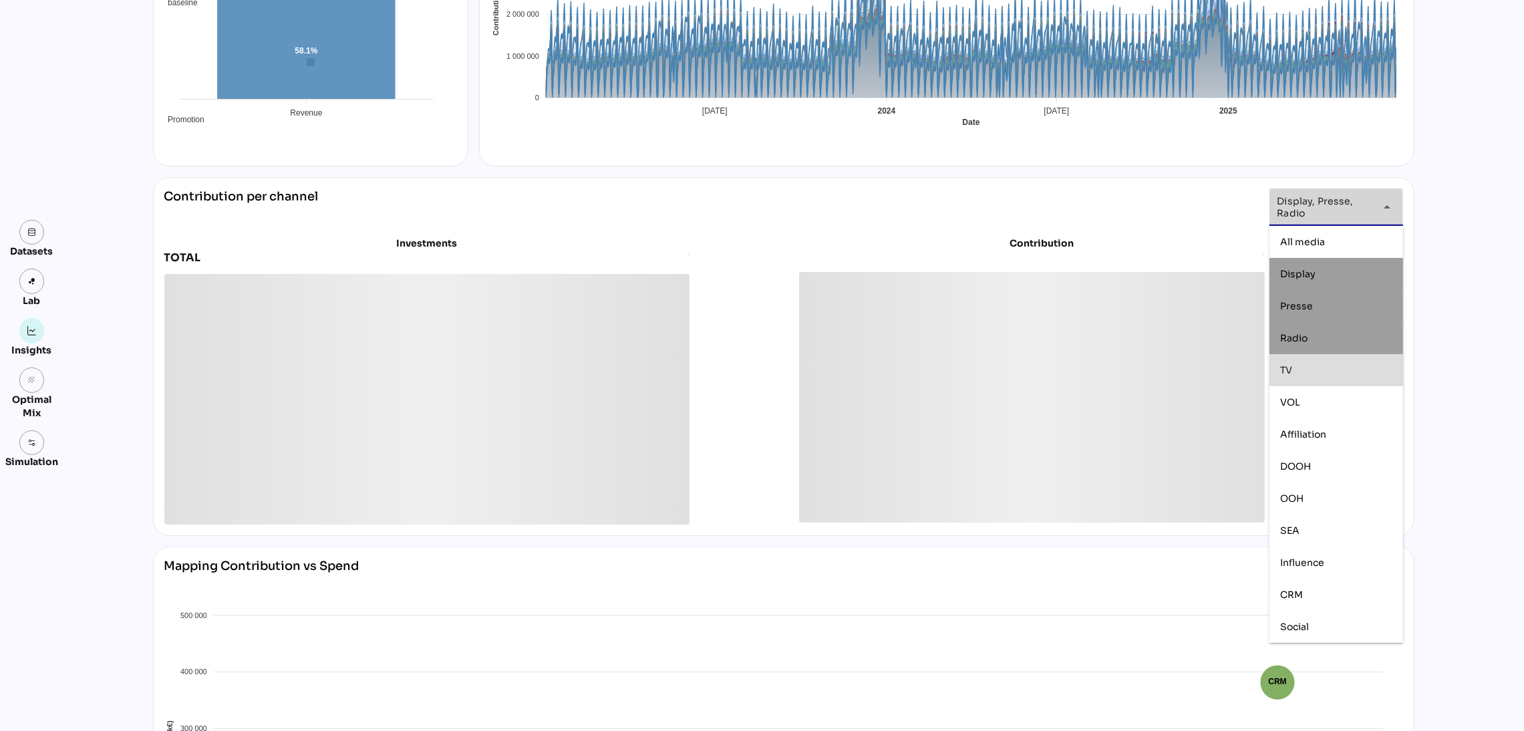
click at [1351, 358] on div "TV" at bounding box center [1337, 370] width 134 height 32
click at [1346, 392] on div "VOL" at bounding box center [1336, 402] width 112 height 21
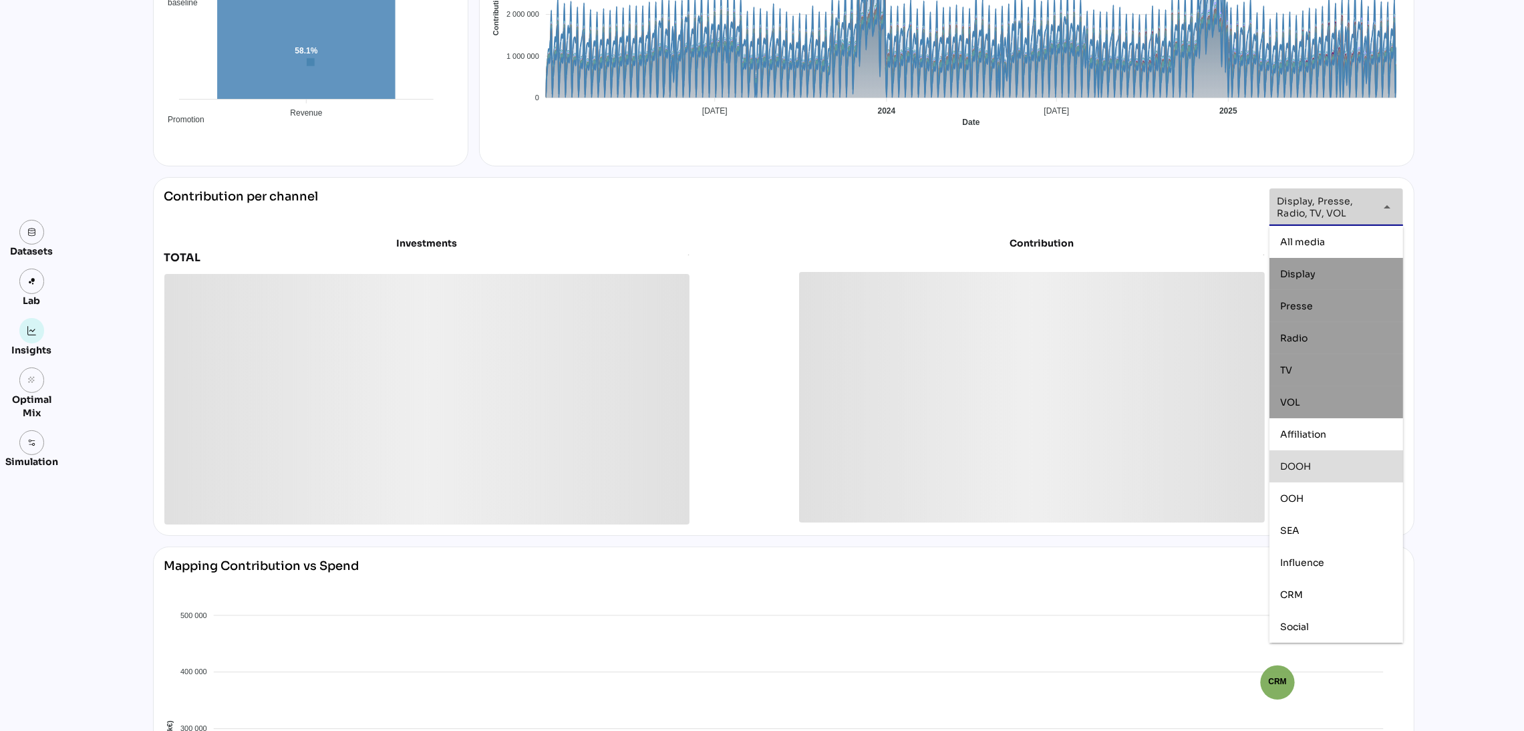
click at [1346, 466] on div "DOOH" at bounding box center [1336, 466] width 112 height 11
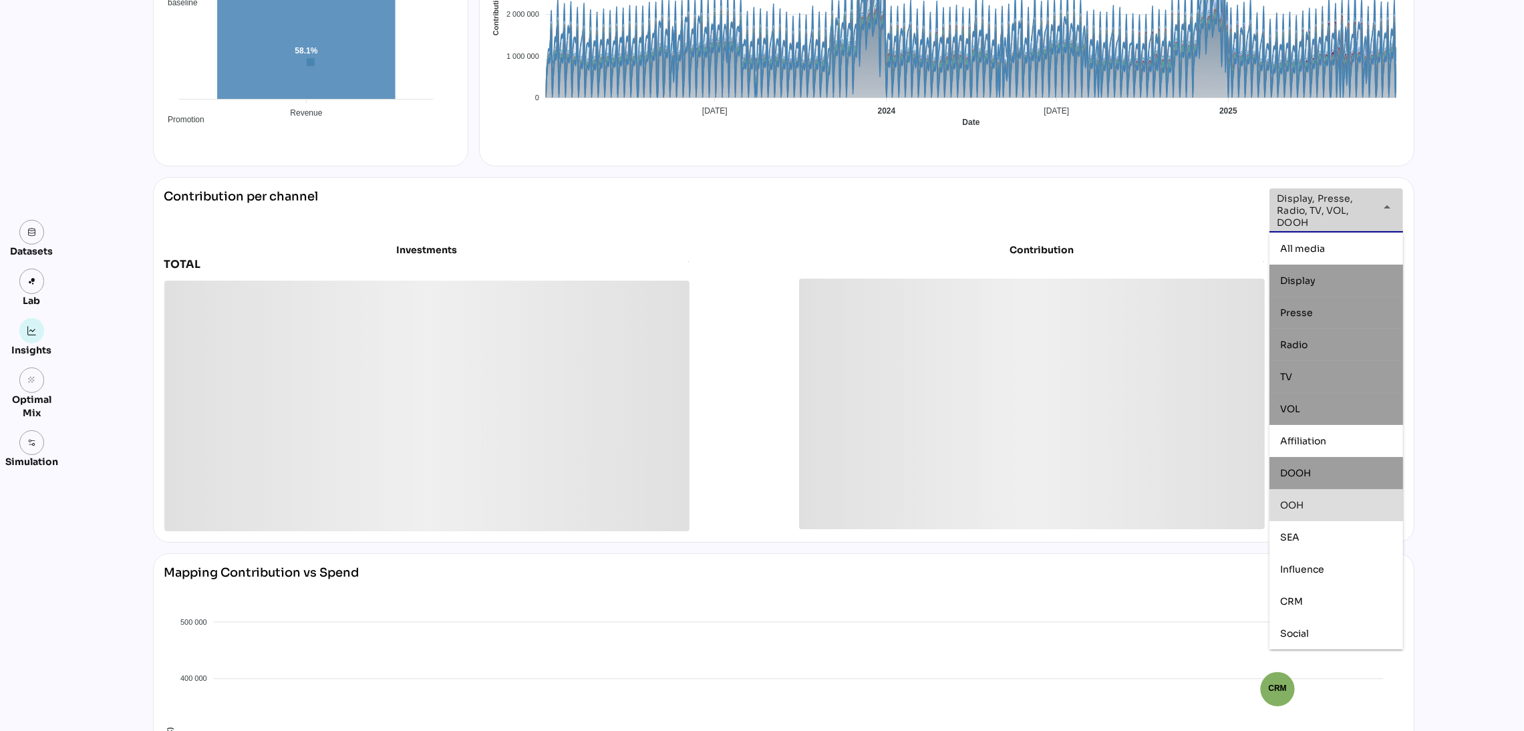
click at [1349, 501] on div "OOH" at bounding box center [1336, 505] width 112 height 11
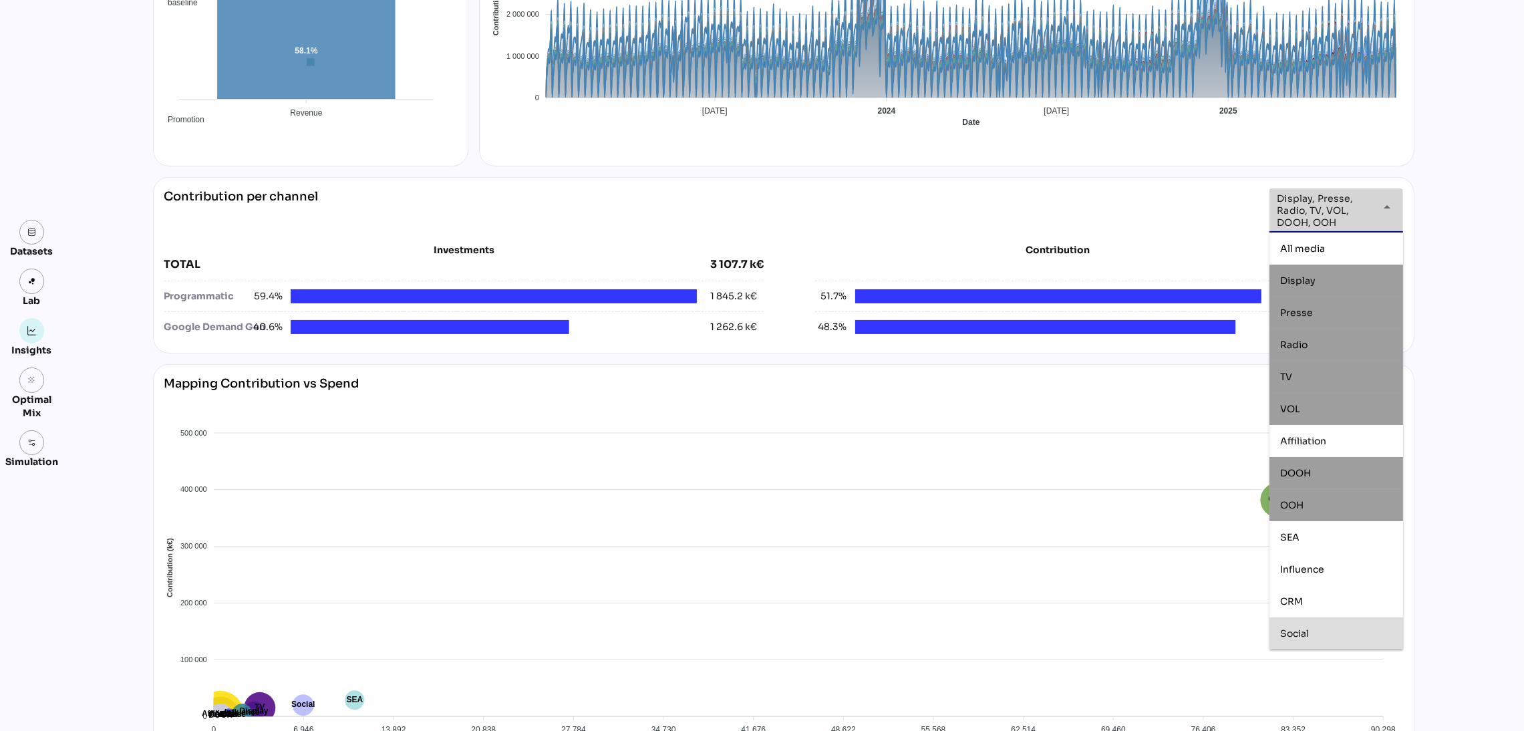
click at [1347, 628] on div "Social" at bounding box center [1336, 633] width 112 height 11
type input "**********"
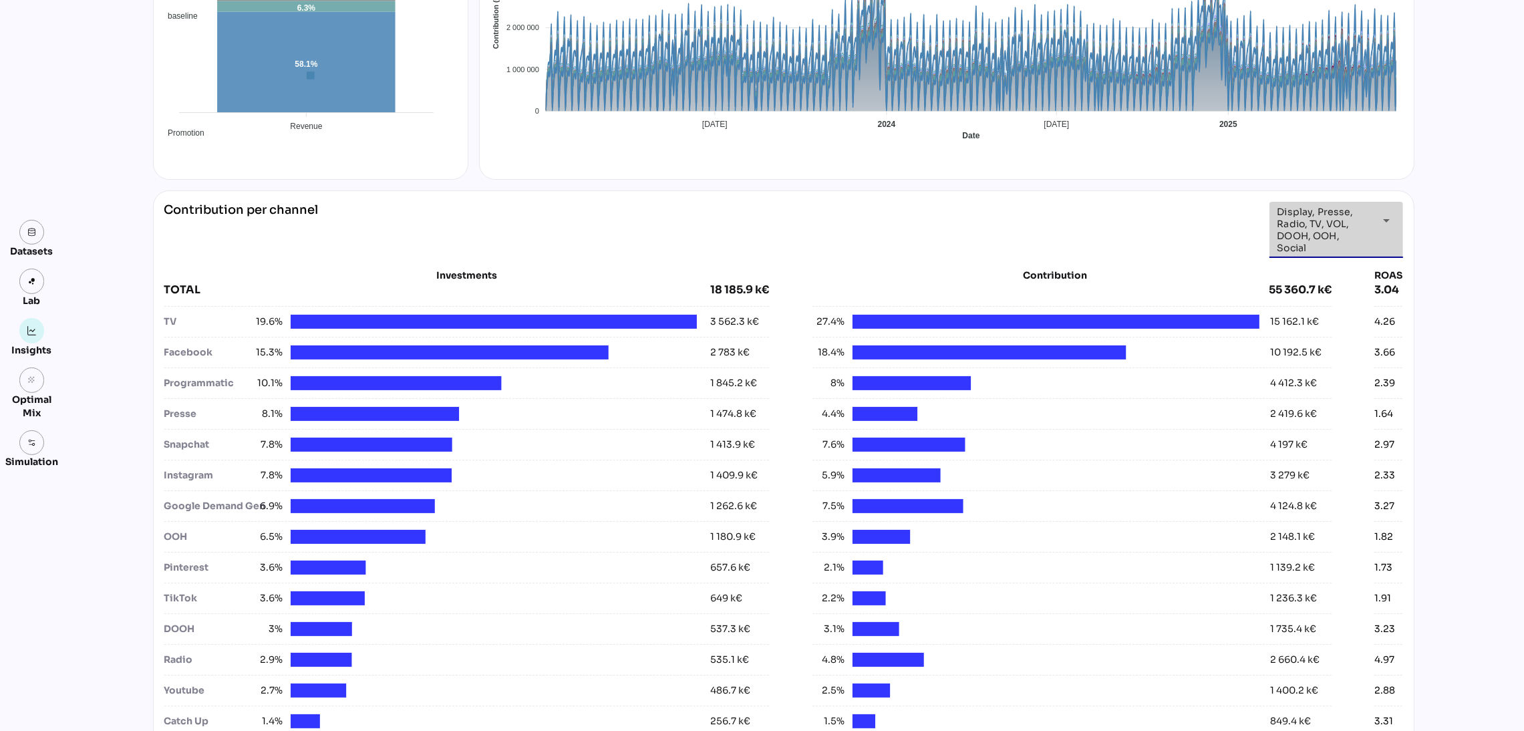
scroll to position [0, 0]
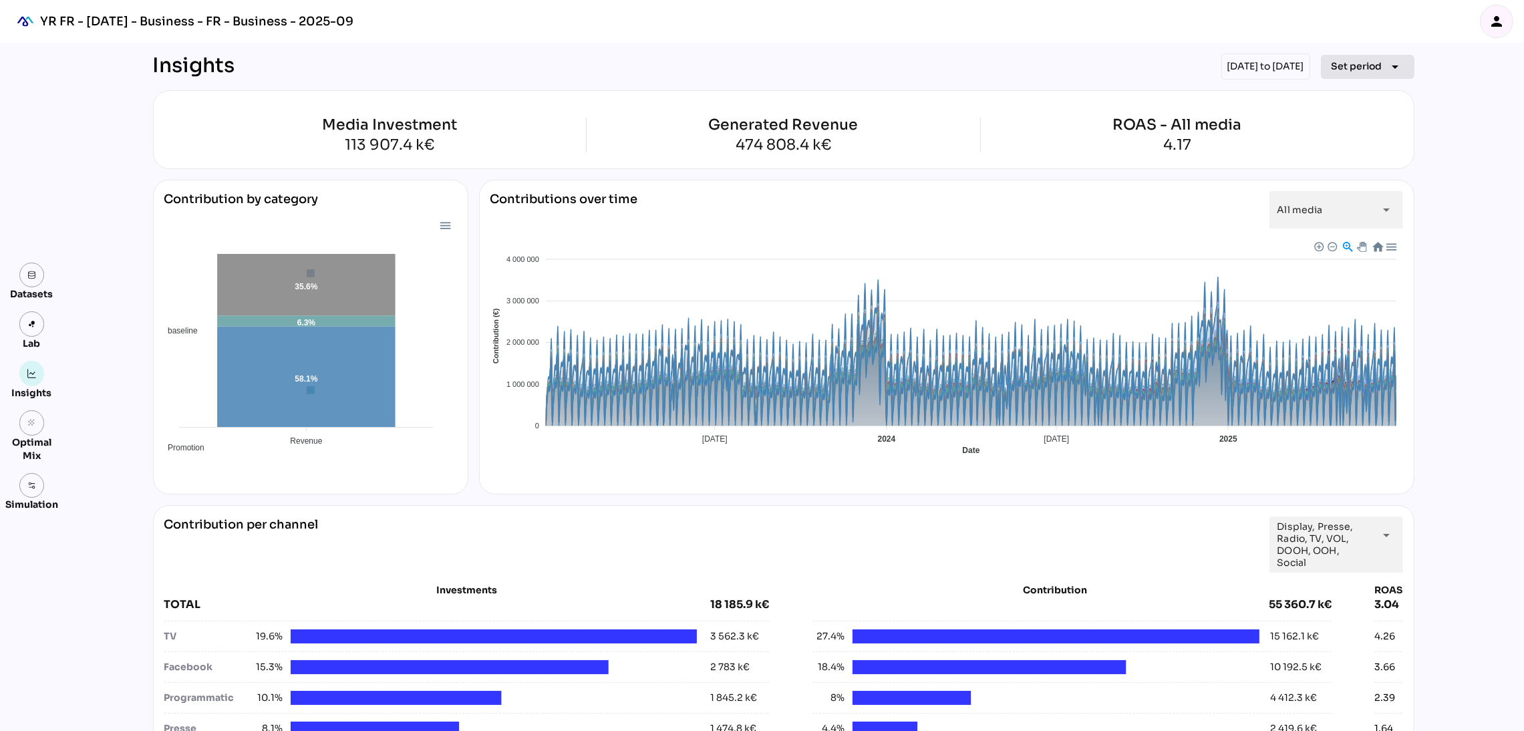
click at [1349, 61] on span "Set period" at bounding box center [1357, 66] width 51 height 16
click at [1498, 19] on icon "person" at bounding box center [1497, 21] width 16 height 16
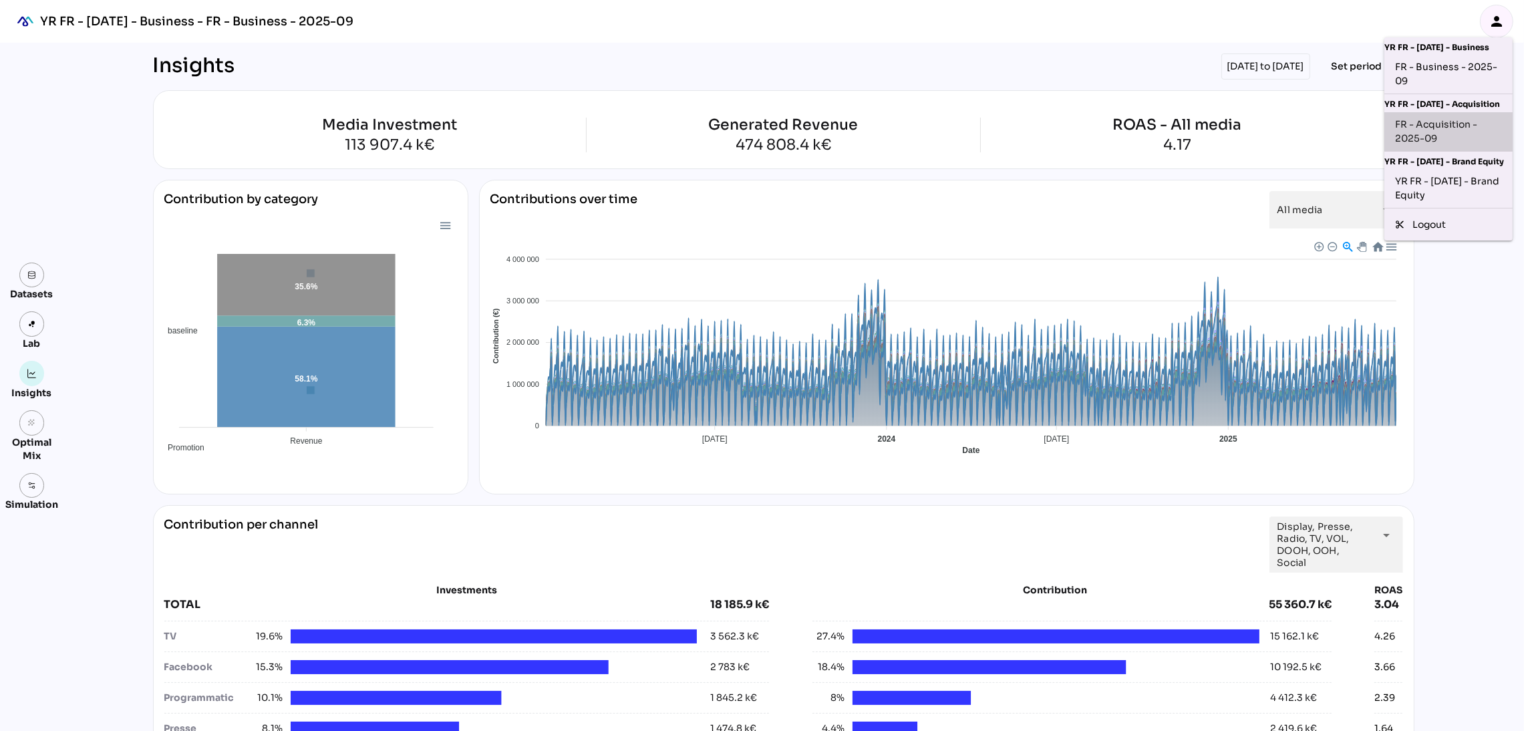
click at [1445, 137] on div "FR - Acquisition - 2025-09" at bounding box center [1448, 132] width 107 height 28
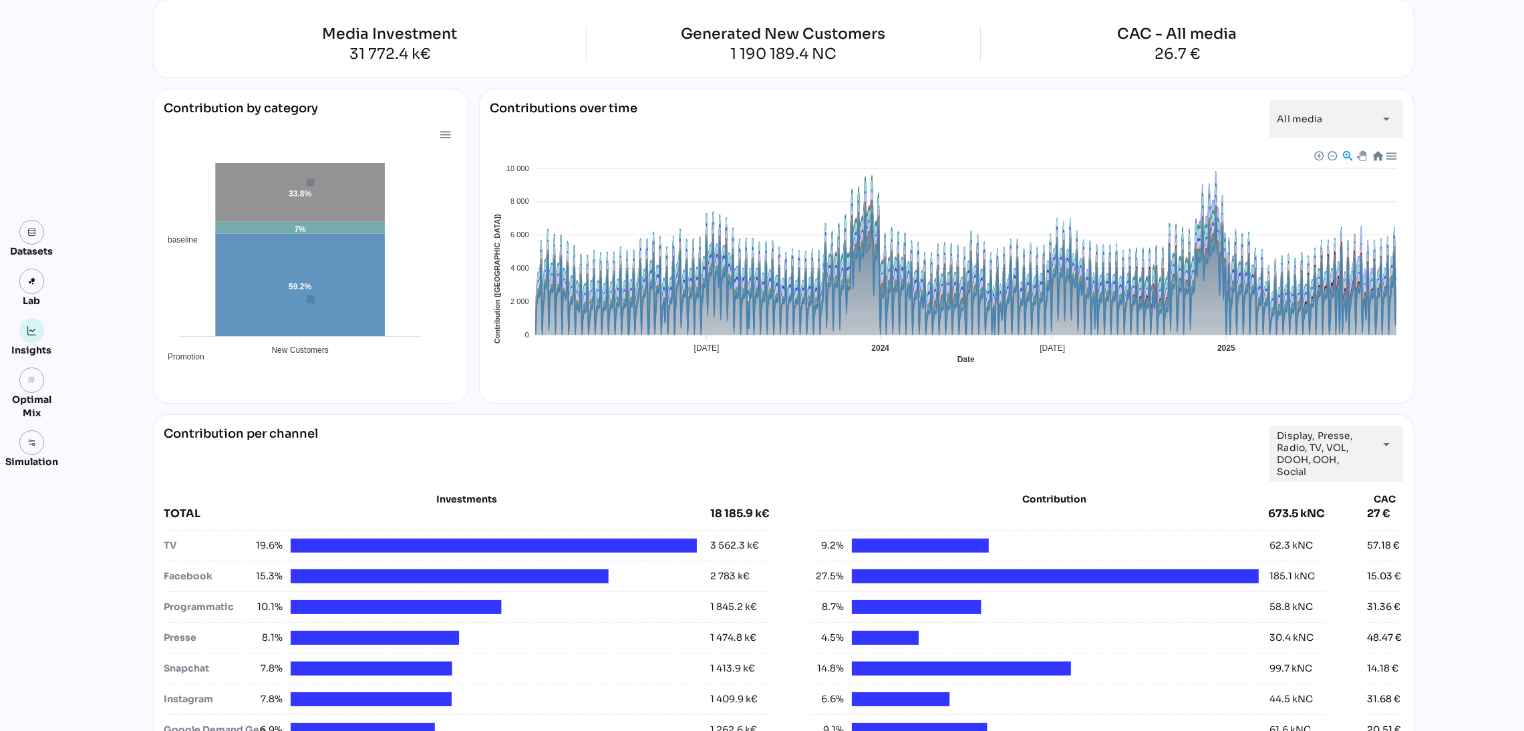
scroll to position [95, 0]
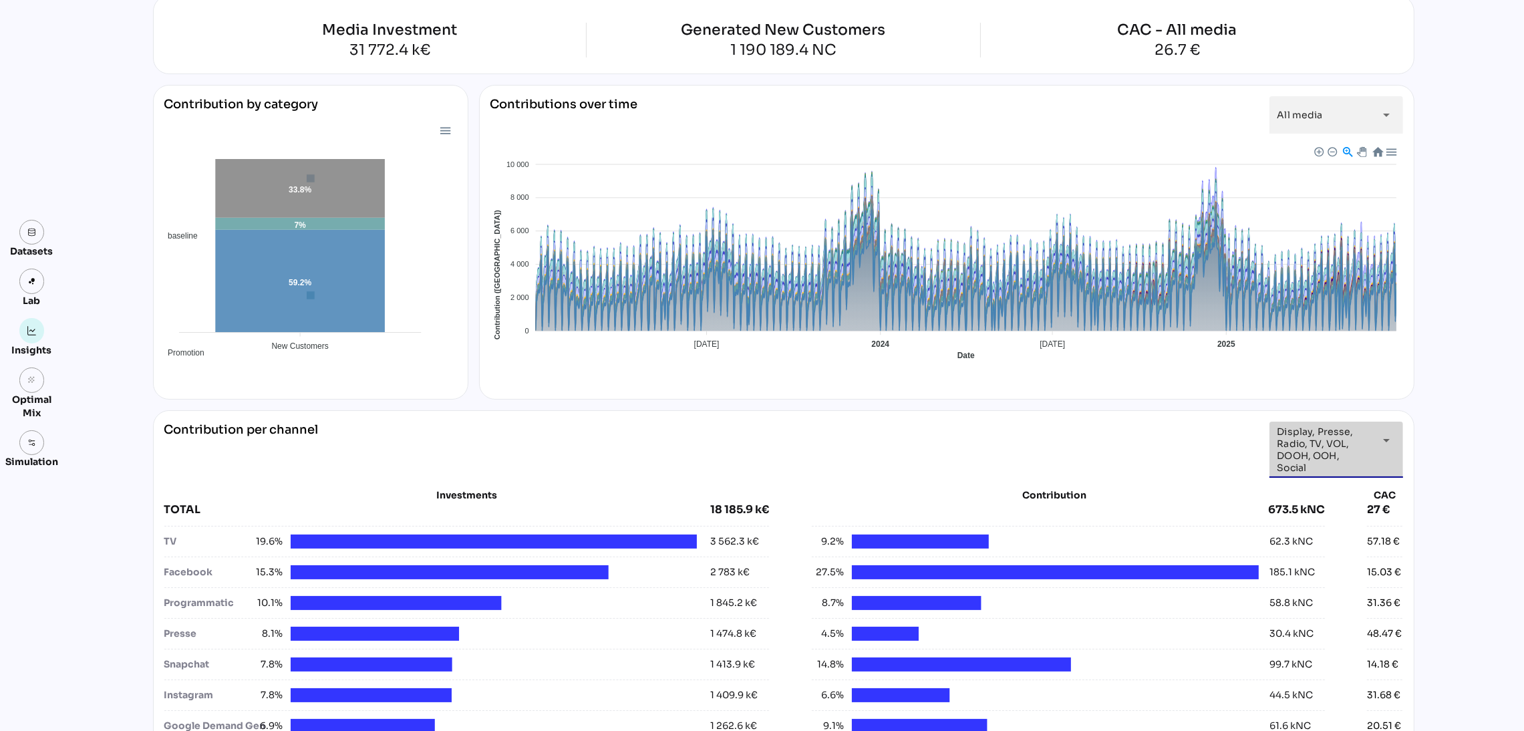
click at [1361, 433] on span "Display, Presse, Radio, TV, VOL, DOOH, OOH, Social" at bounding box center [1325, 450] width 94 height 48
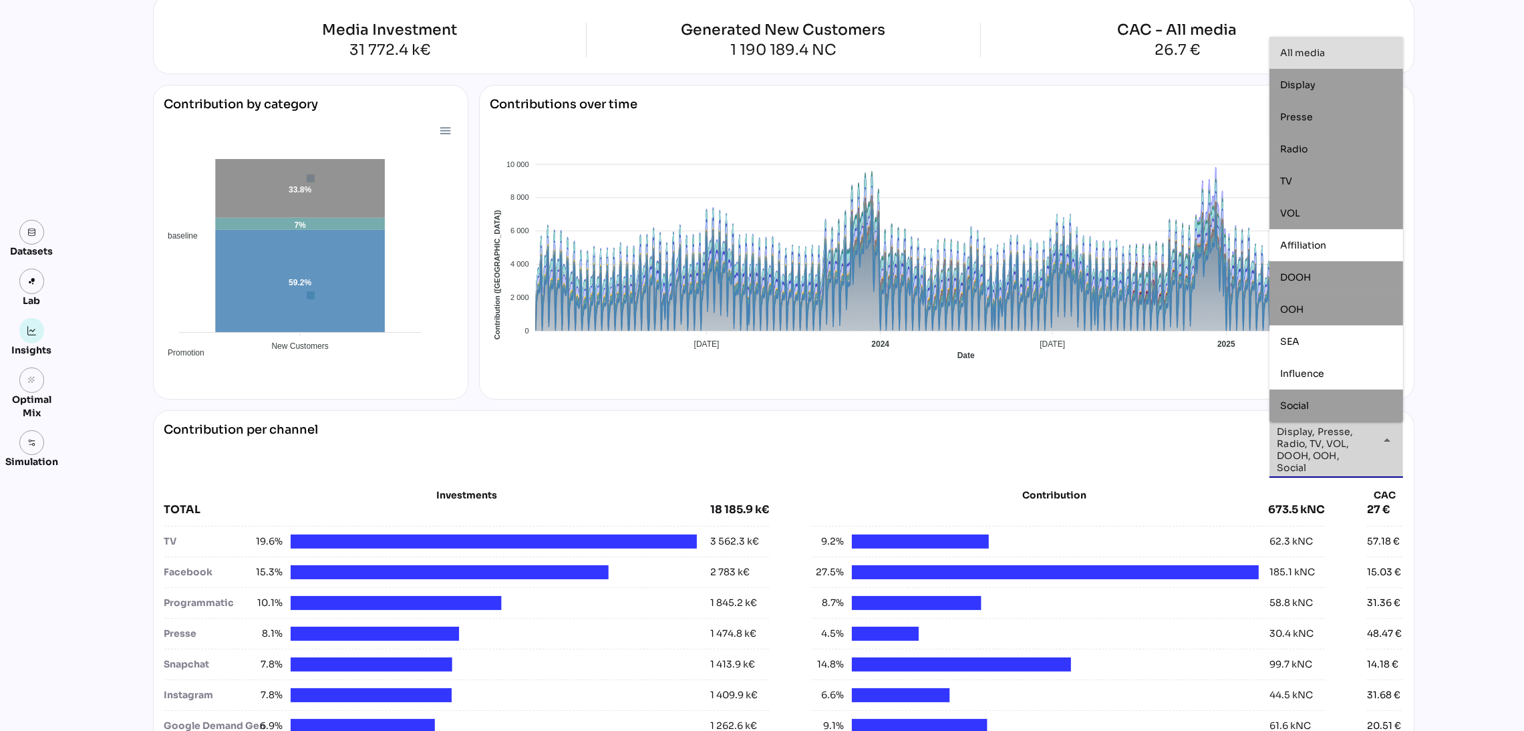
click at [1333, 53] on div "All media" at bounding box center [1336, 52] width 112 height 11
type input "*********"
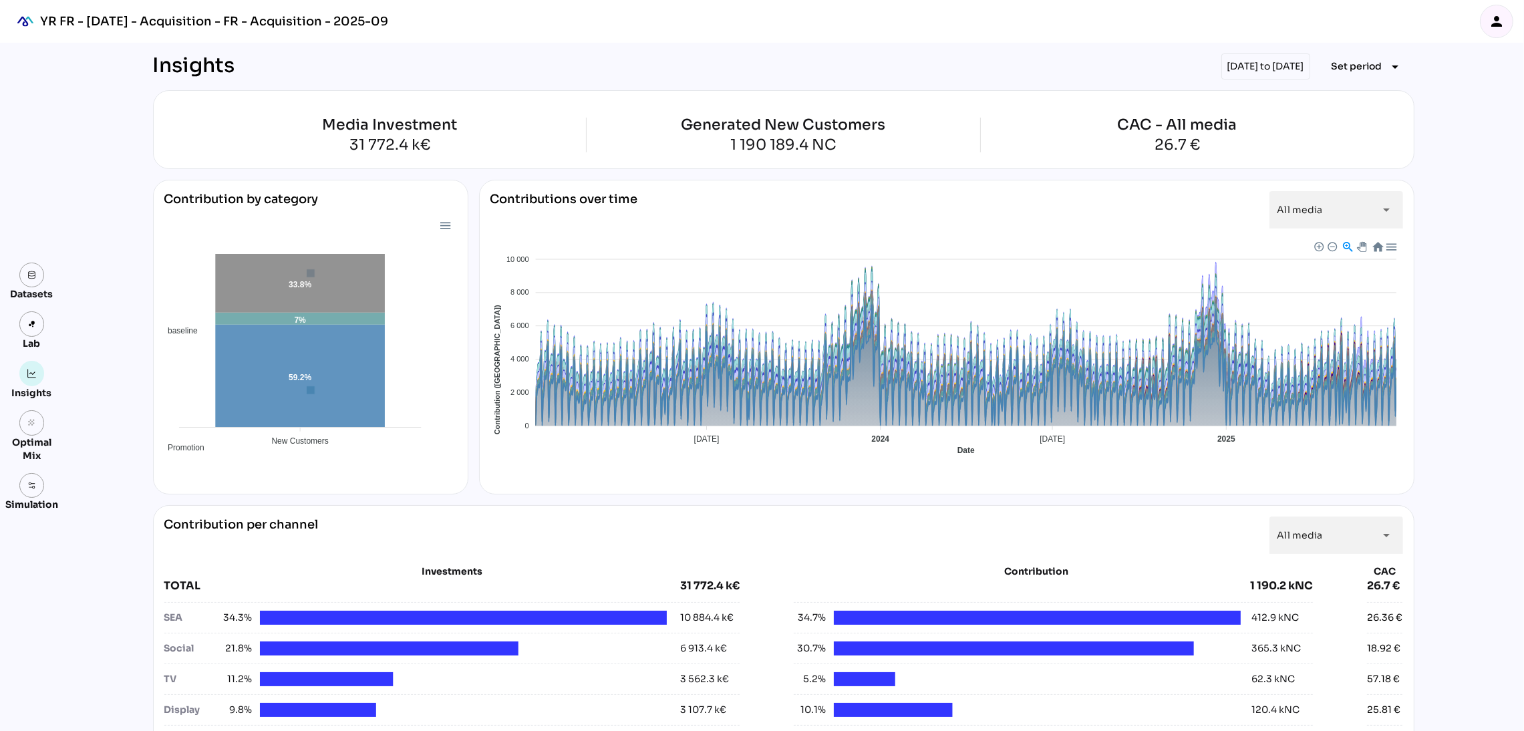
scroll to position [1, 0]
click at [1498, 17] on icon "person" at bounding box center [1497, 21] width 16 height 16
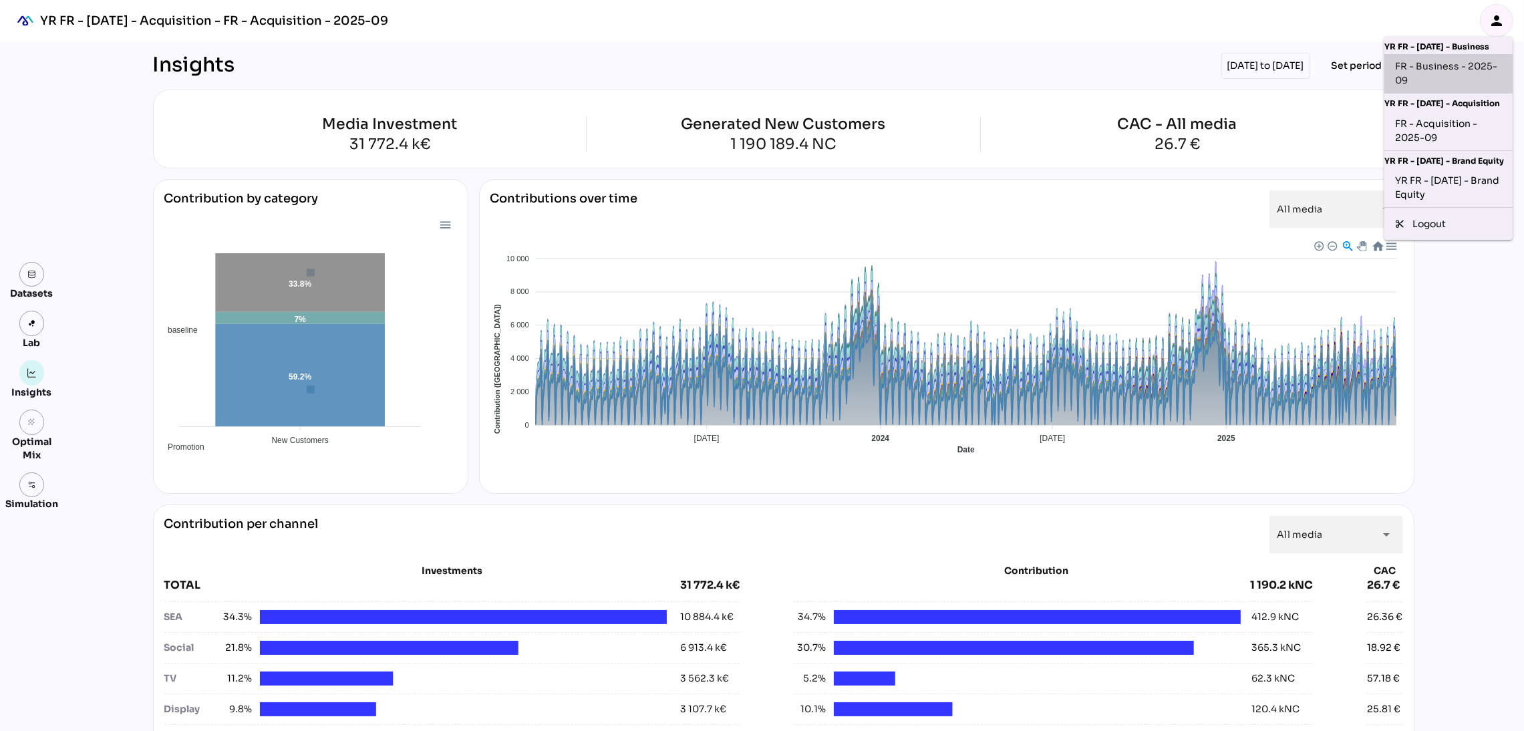
click at [1437, 68] on div "FR - Business - 2025-09" at bounding box center [1448, 73] width 107 height 28
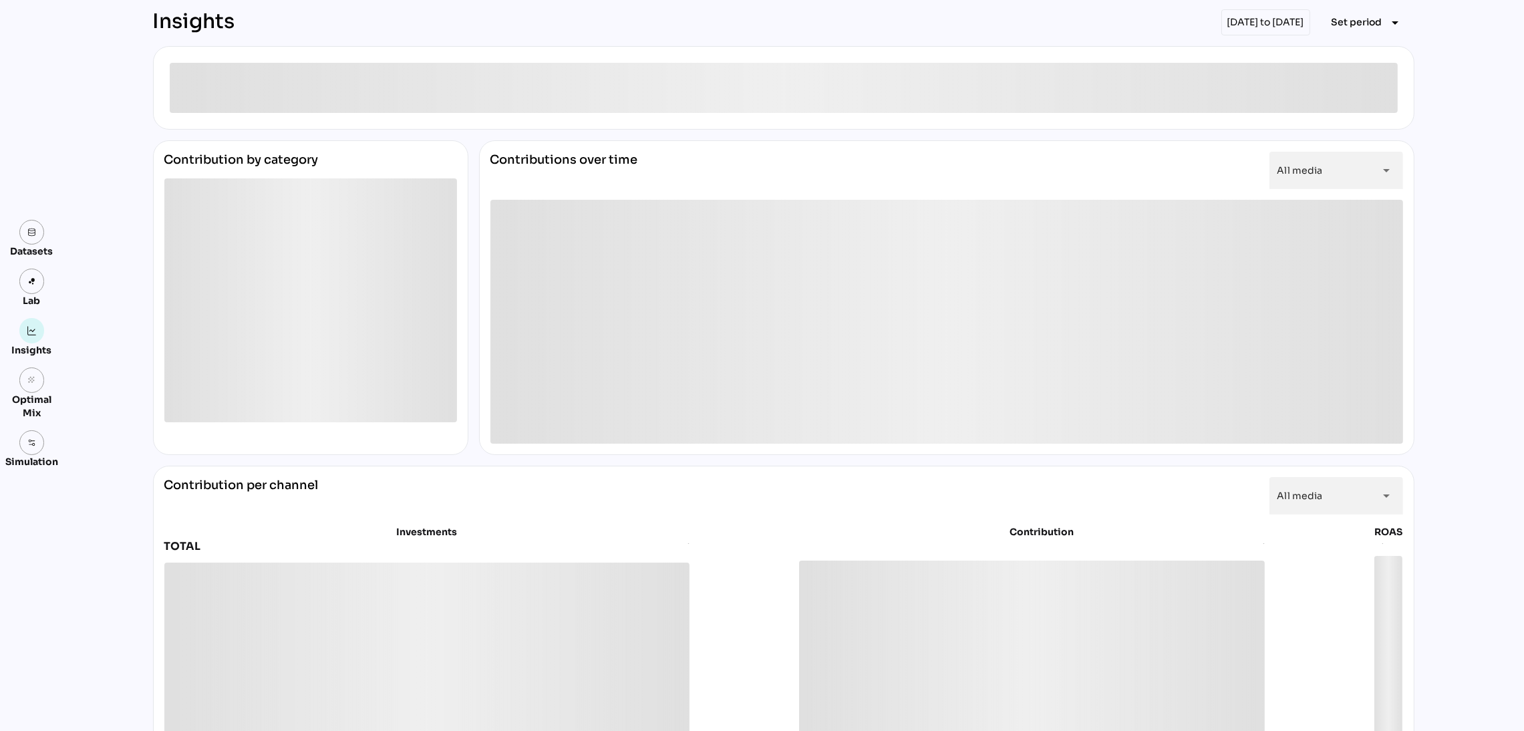
scroll to position [39, 0]
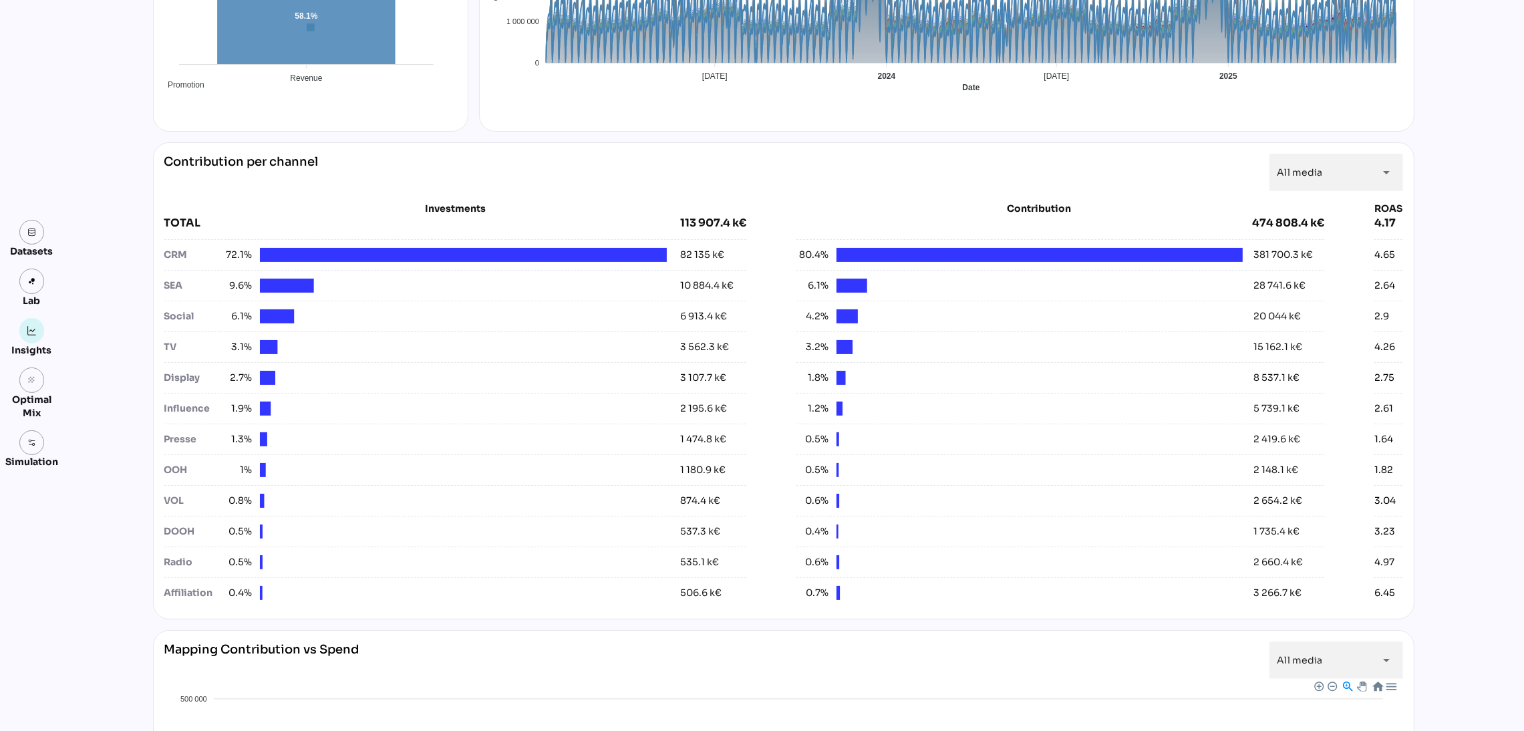
scroll to position [362, 0]
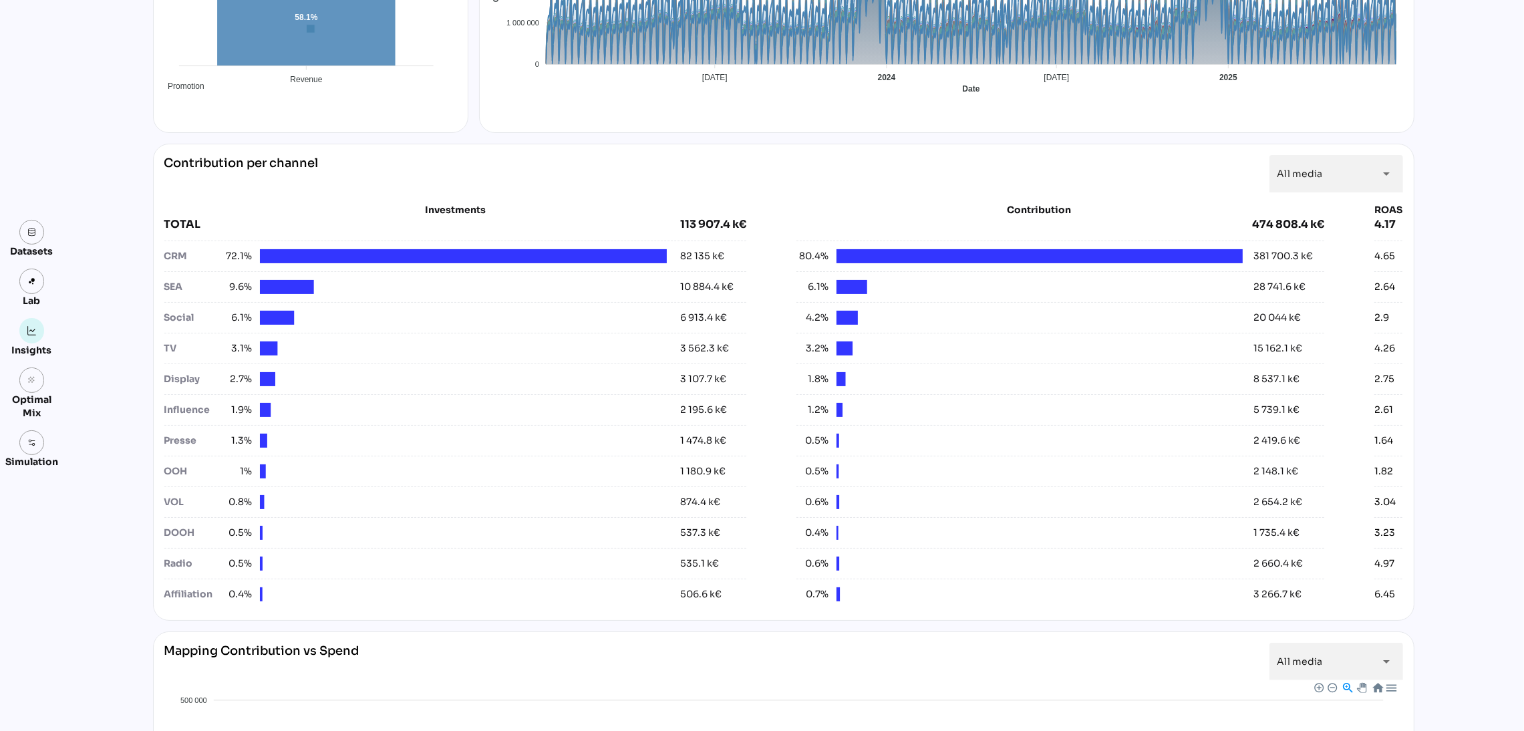
click at [466, 477] on div at bounding box center [463, 471] width 407 height 14
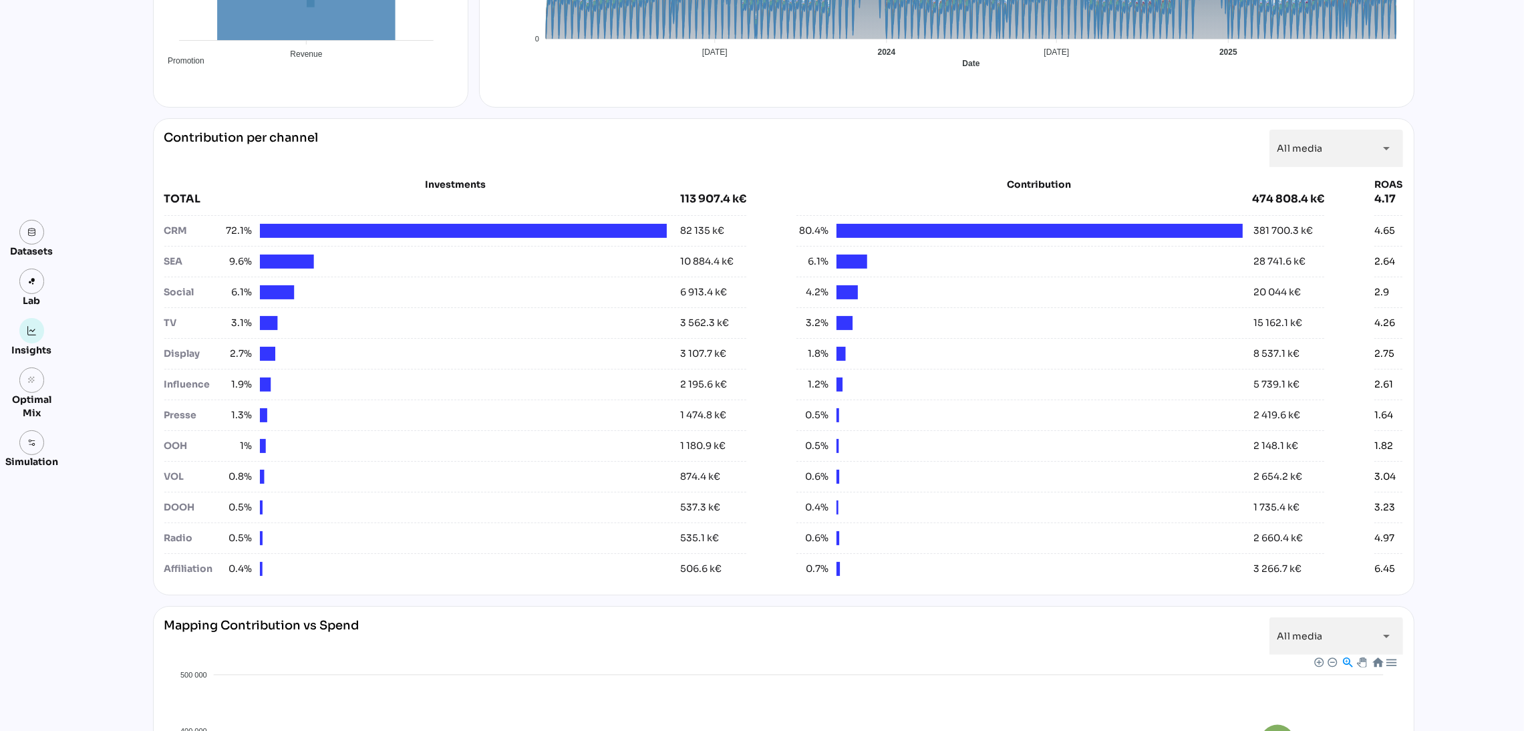
scroll to position [384, 0]
